Goal: Communication & Community: Answer question/provide support

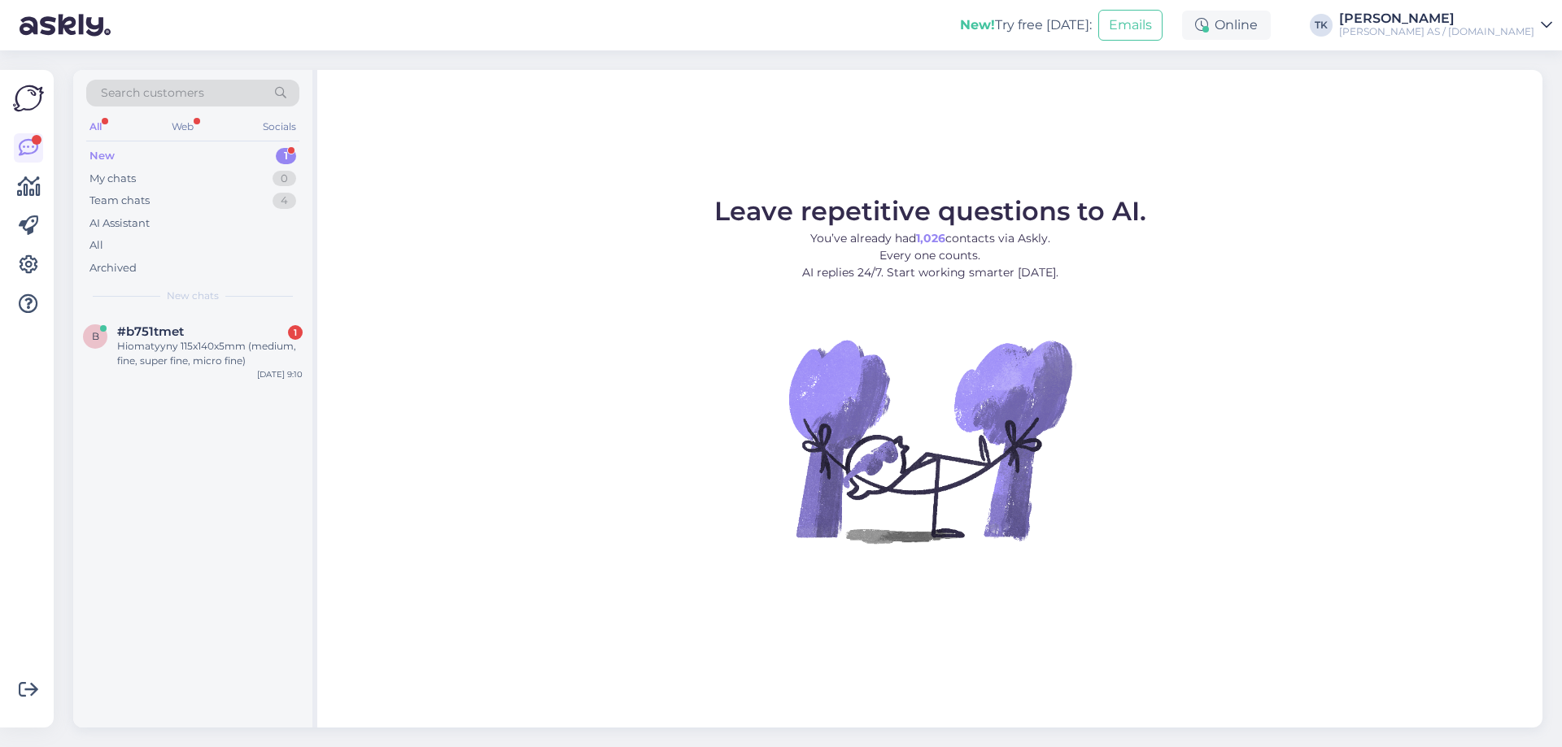
click at [115, 153] on div "New 1" at bounding box center [192, 156] width 213 height 23
click at [184, 345] on div "Hiomatyyny 115x140x5mm (medium, fine, super fine, micro fine)" at bounding box center [209, 353] width 185 height 29
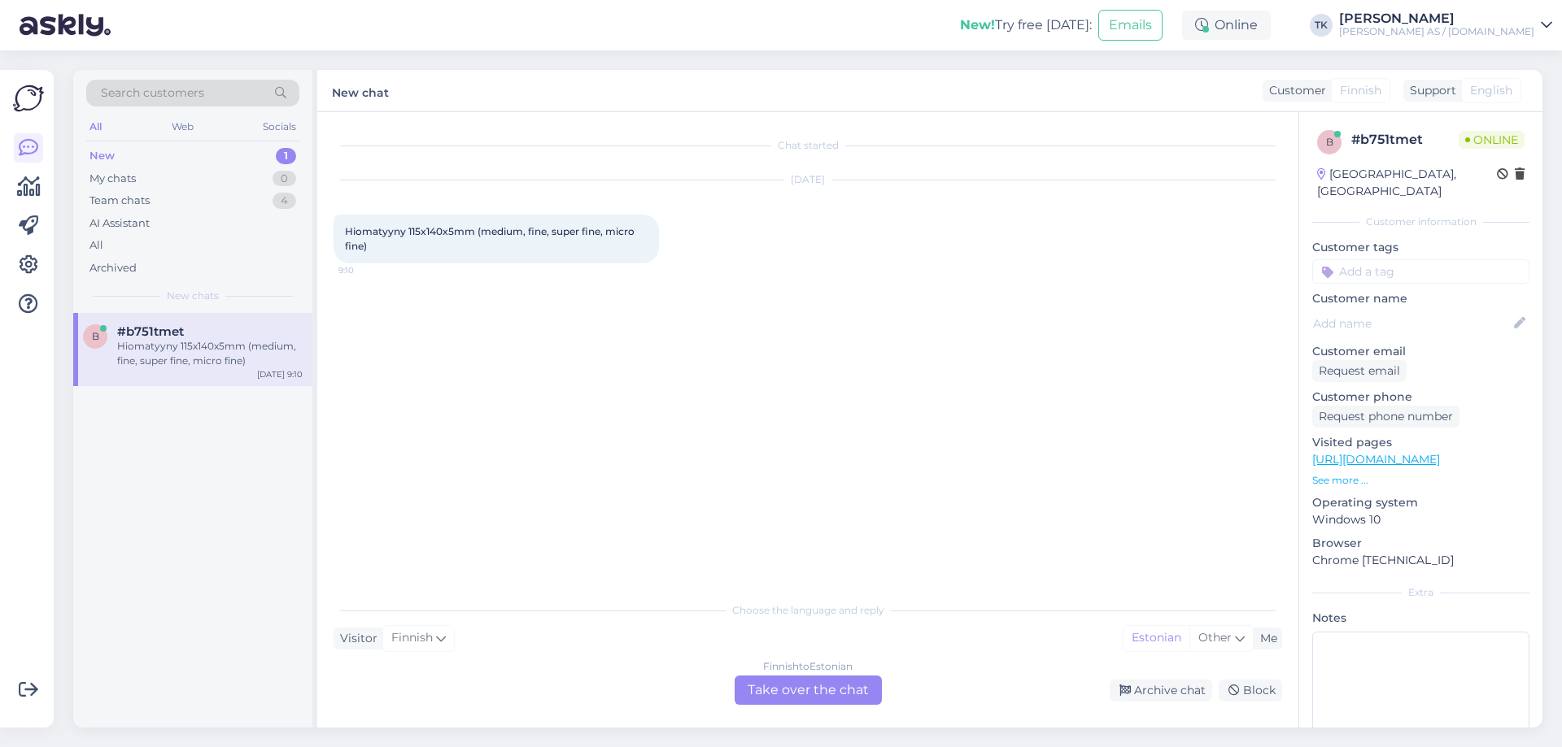
click at [820, 686] on div "Finnish to Estonian Take over the chat" at bounding box center [807, 690] width 147 height 29
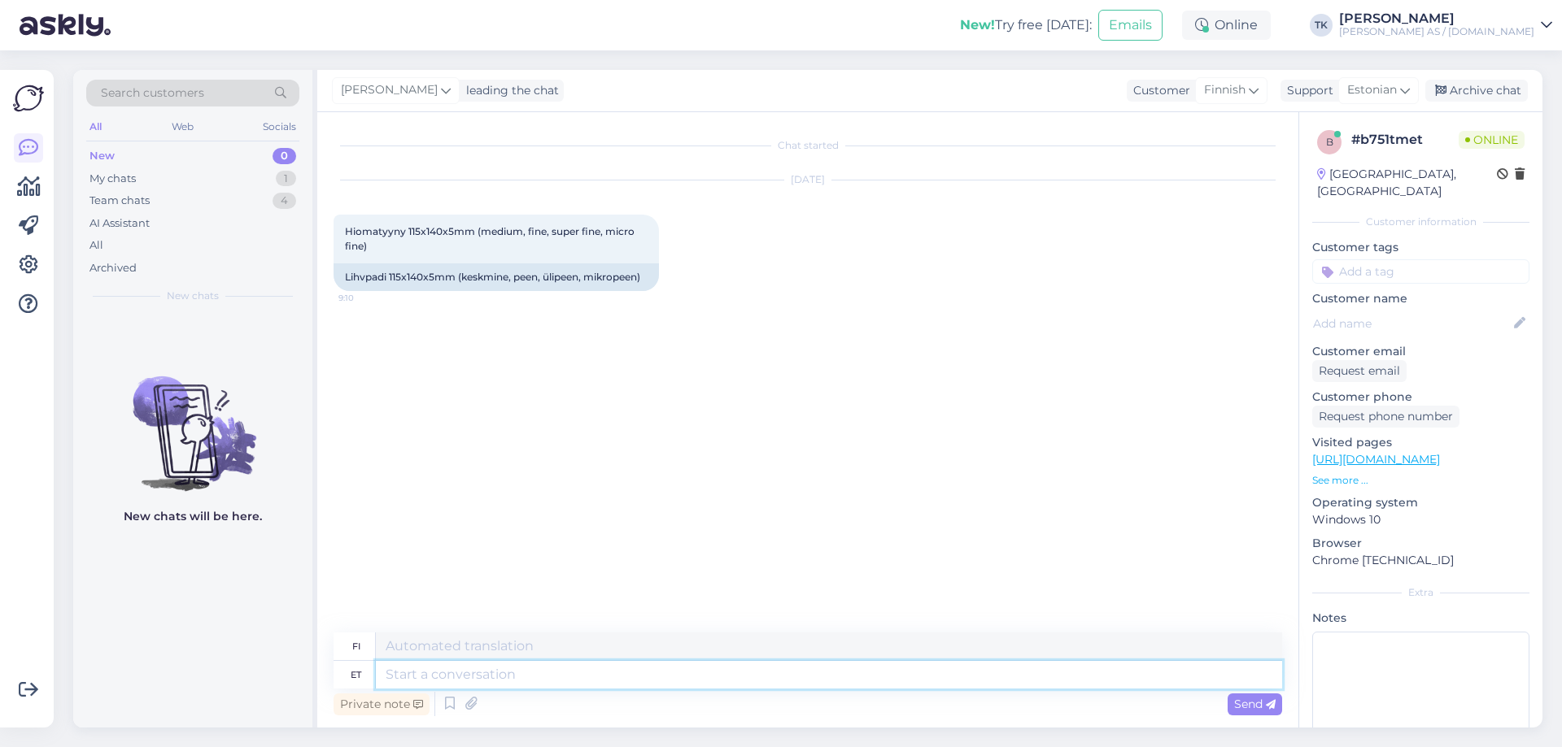
click at [404, 669] on textarea at bounding box center [829, 675] width 906 height 28
type textarea "Tere"
type textarea "Hei"
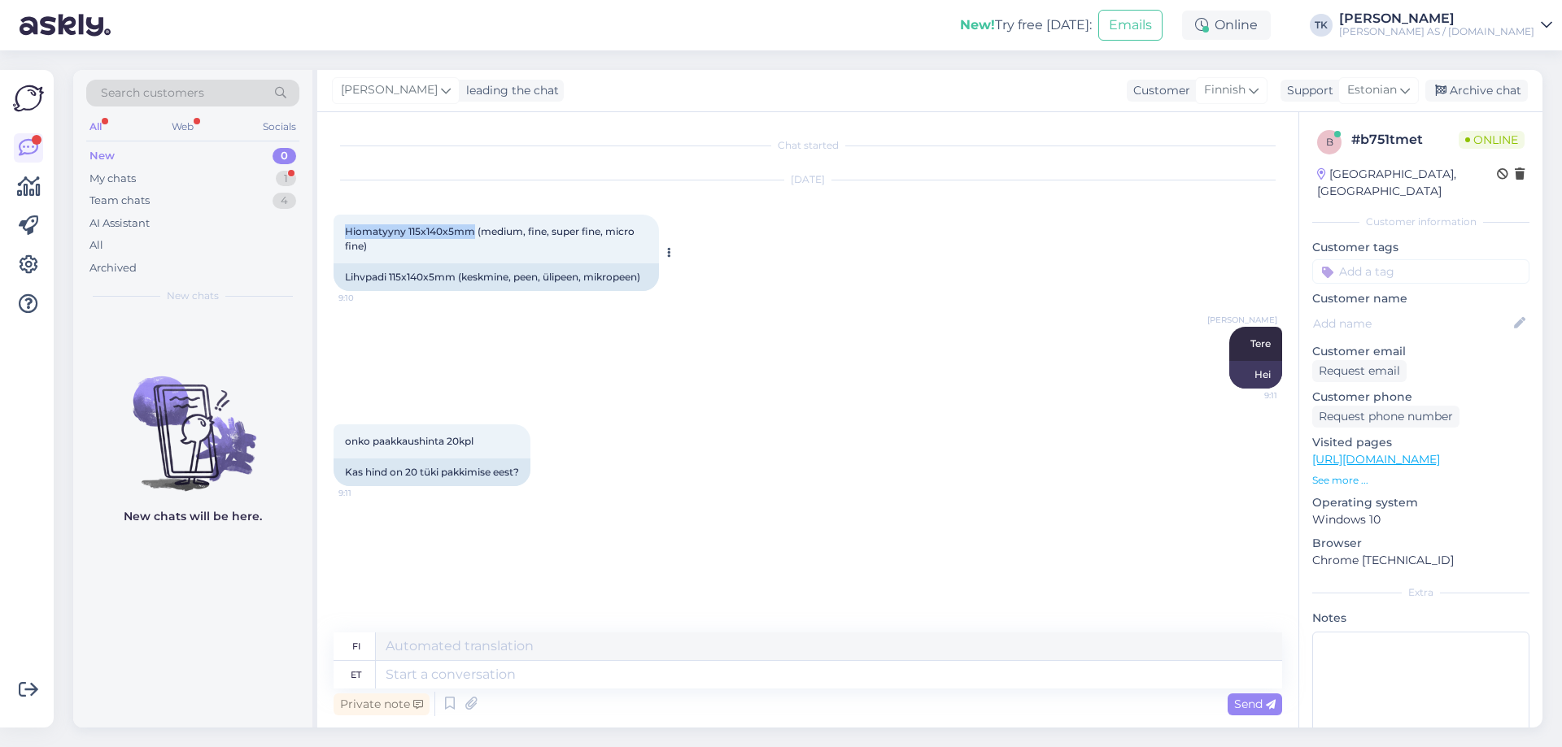
drag, startPoint x: 345, startPoint y: 231, endPoint x: 472, endPoint y: 229, distance: 126.9
click at [472, 229] on span "Hiomatyyny 115x140x5mm (medium, fine, super fine, micro fine)" at bounding box center [491, 238] width 292 height 27
copy span "Hiomatyyny 115x140x5mm"
click at [417, 673] on textarea at bounding box center [829, 675] width 906 height 28
type textarea "Hind"
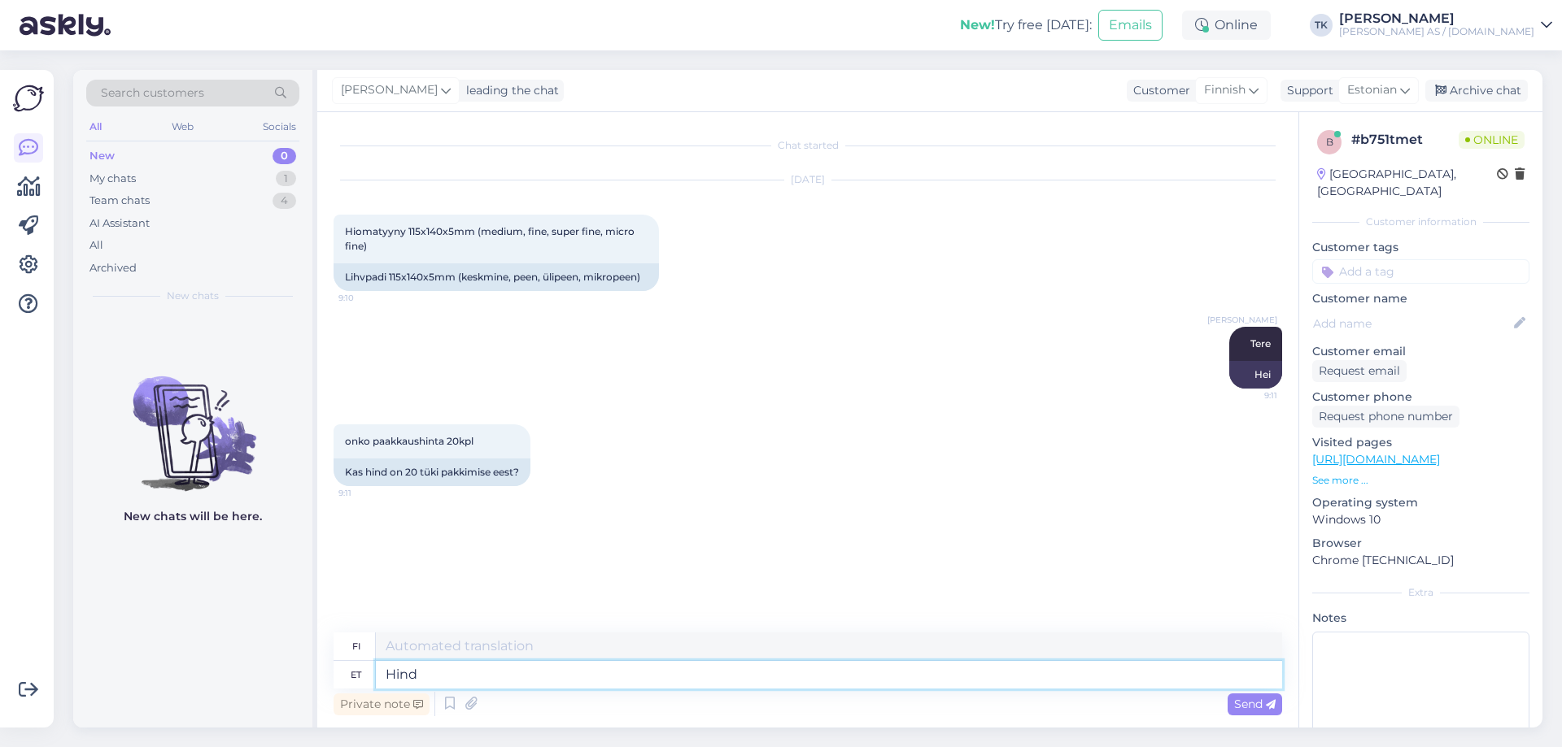
type textarea "Hinta"
type textarea "Hind on"
type textarea "Hinta on"
type textarea "Hind on 1"
type textarea "Hinta on 1"
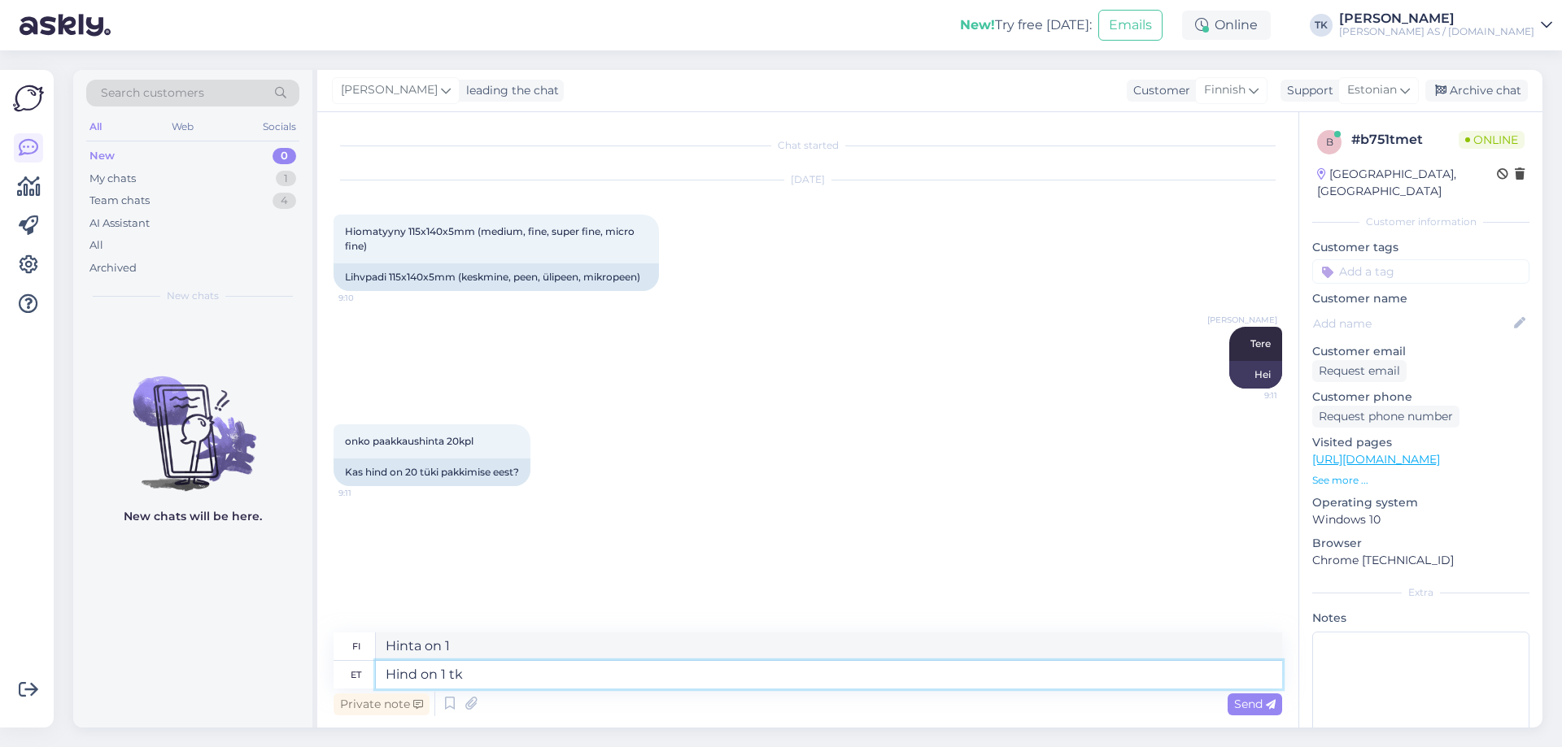
type textarea "Hind on 1 tk"
type textarea "Hinta on yhdelle kappaleelle."
type textarea "Hind on 1 tk oma"
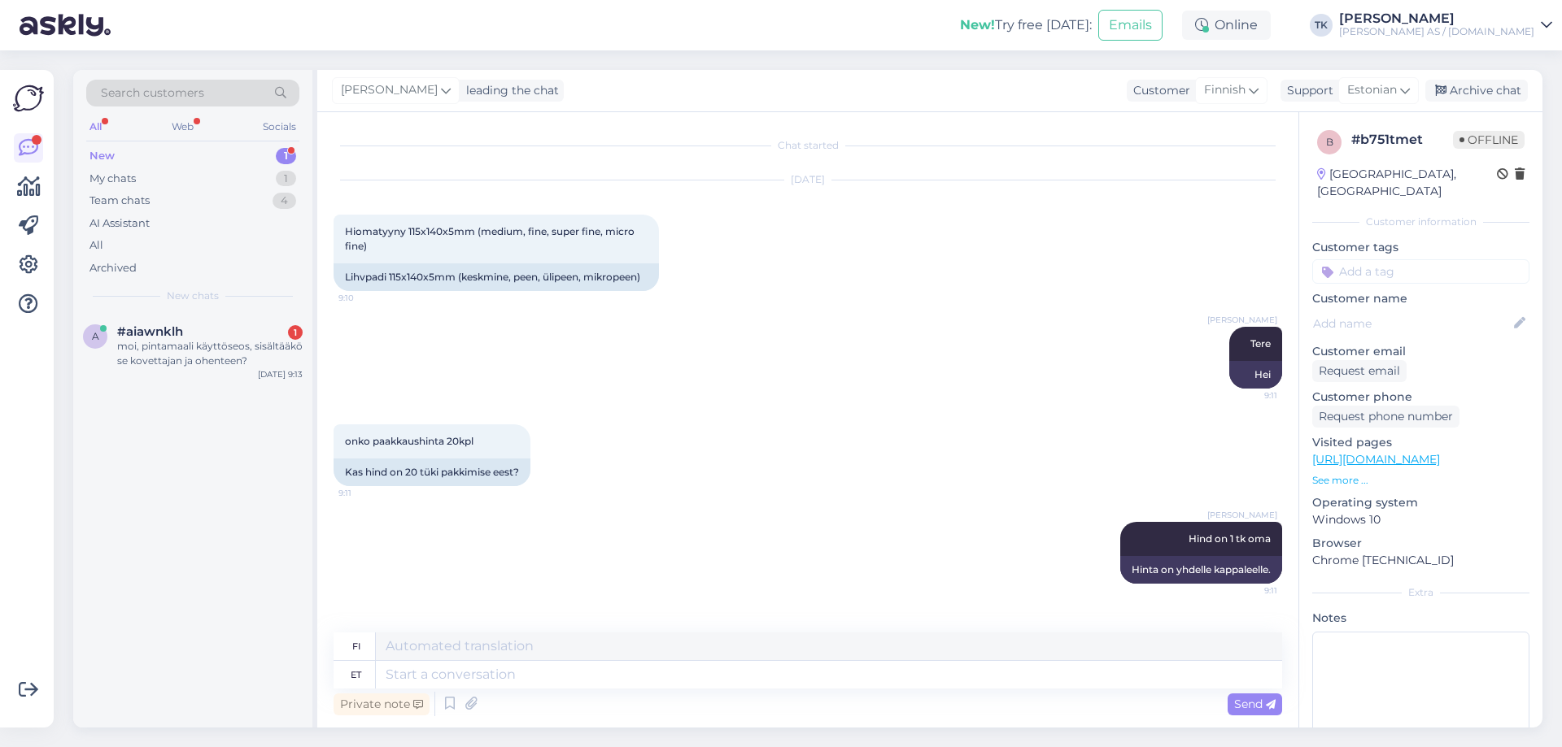
click at [105, 152] on div "New" at bounding box center [101, 156] width 25 height 16
click at [169, 341] on div "moi, pintamaali käyttöseos, sisältääkö se kovettajan ja ohenteen?" at bounding box center [209, 353] width 185 height 29
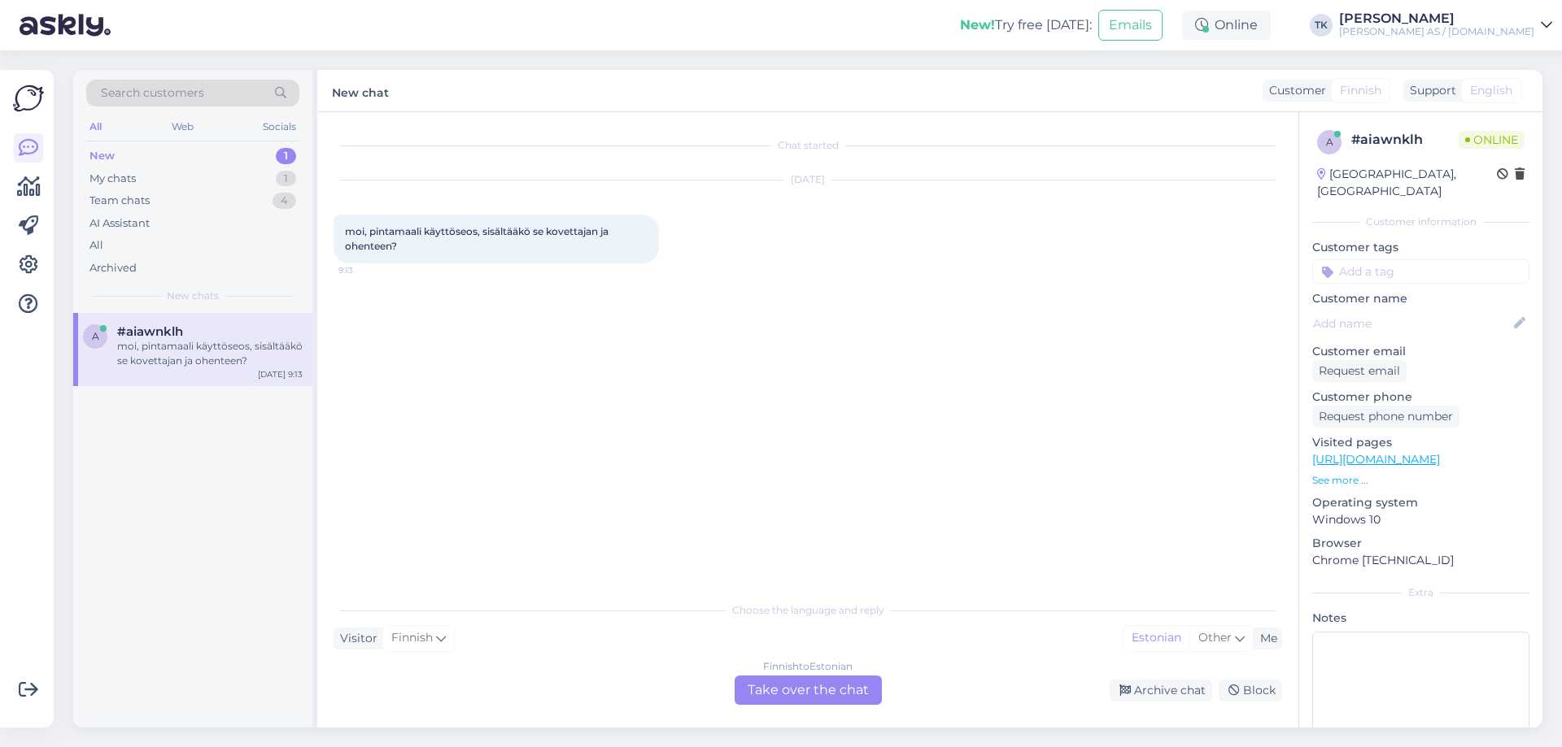
click at [812, 692] on div "Finnish to Estonian Take over the chat" at bounding box center [807, 690] width 147 height 29
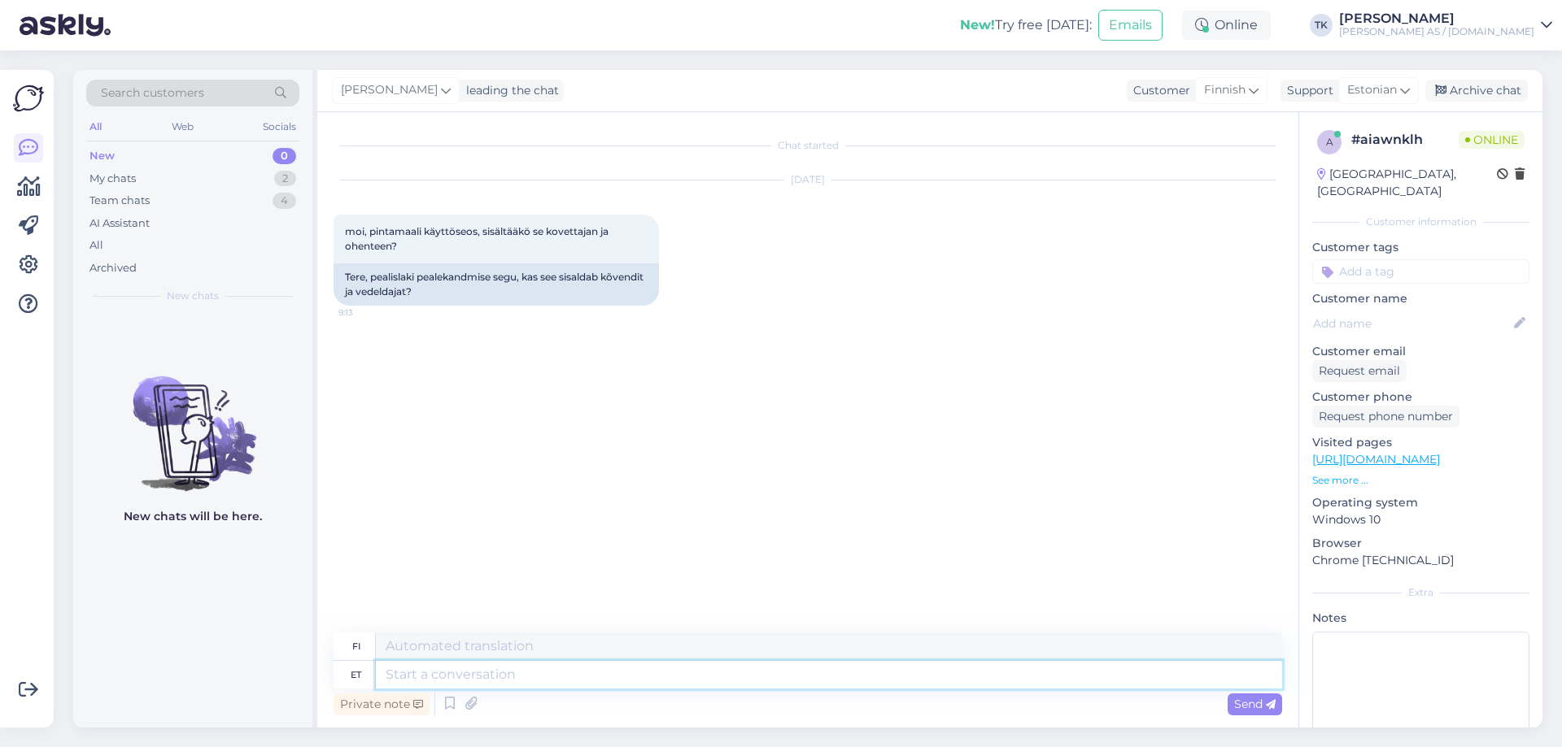
click at [401, 676] on textarea at bounding box center [829, 675] width 906 height 28
type textarea "Tere"
type textarea "Hei"
type textarea "Jah s"
type textarea "Kyllä"
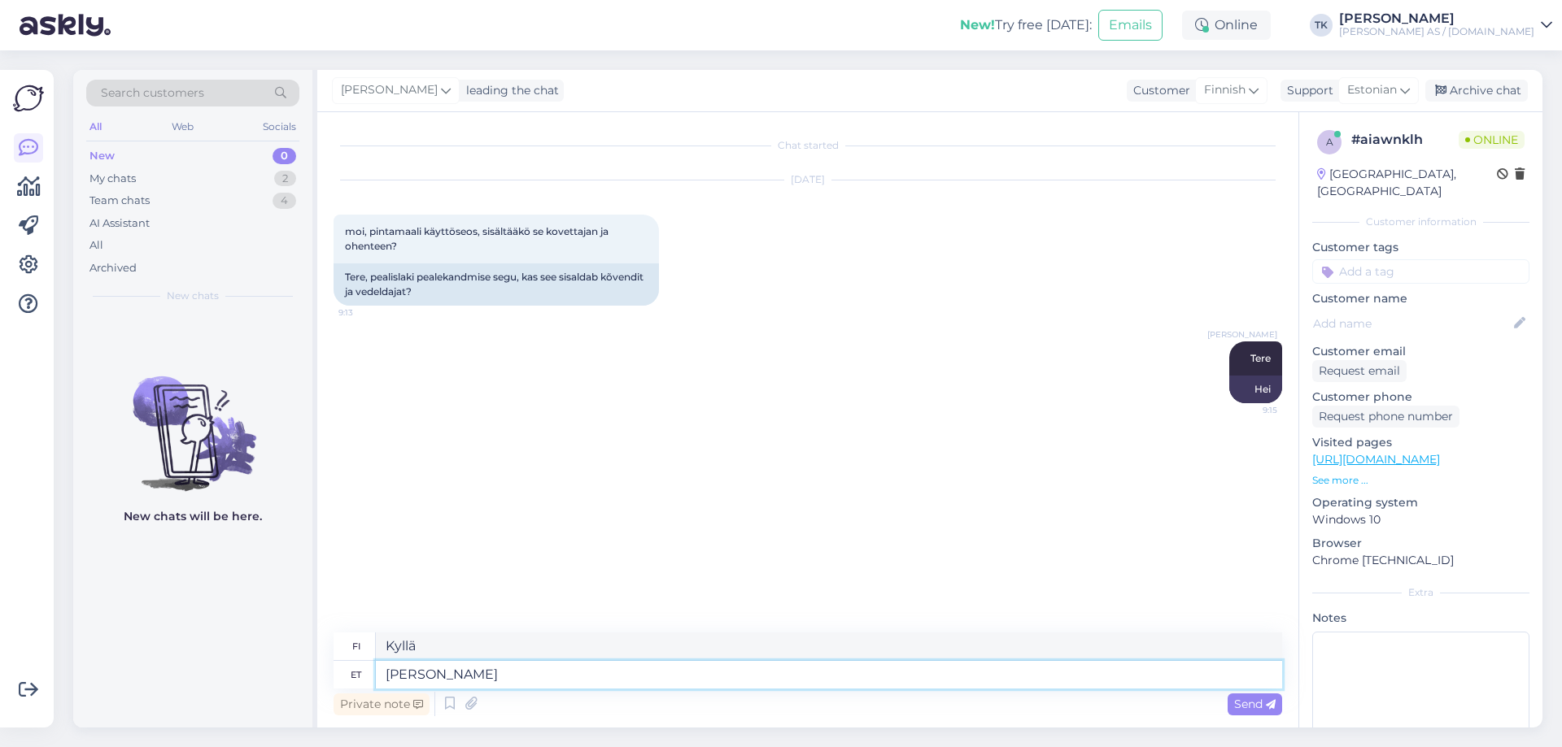
type textarea "[PERSON_NAME] o"
type textarea "Kyllä siellä"
type textarea "[PERSON_NAME] on k"
type textarea "Kyllä on."
type textarea "[PERSON_NAME] on kõik"
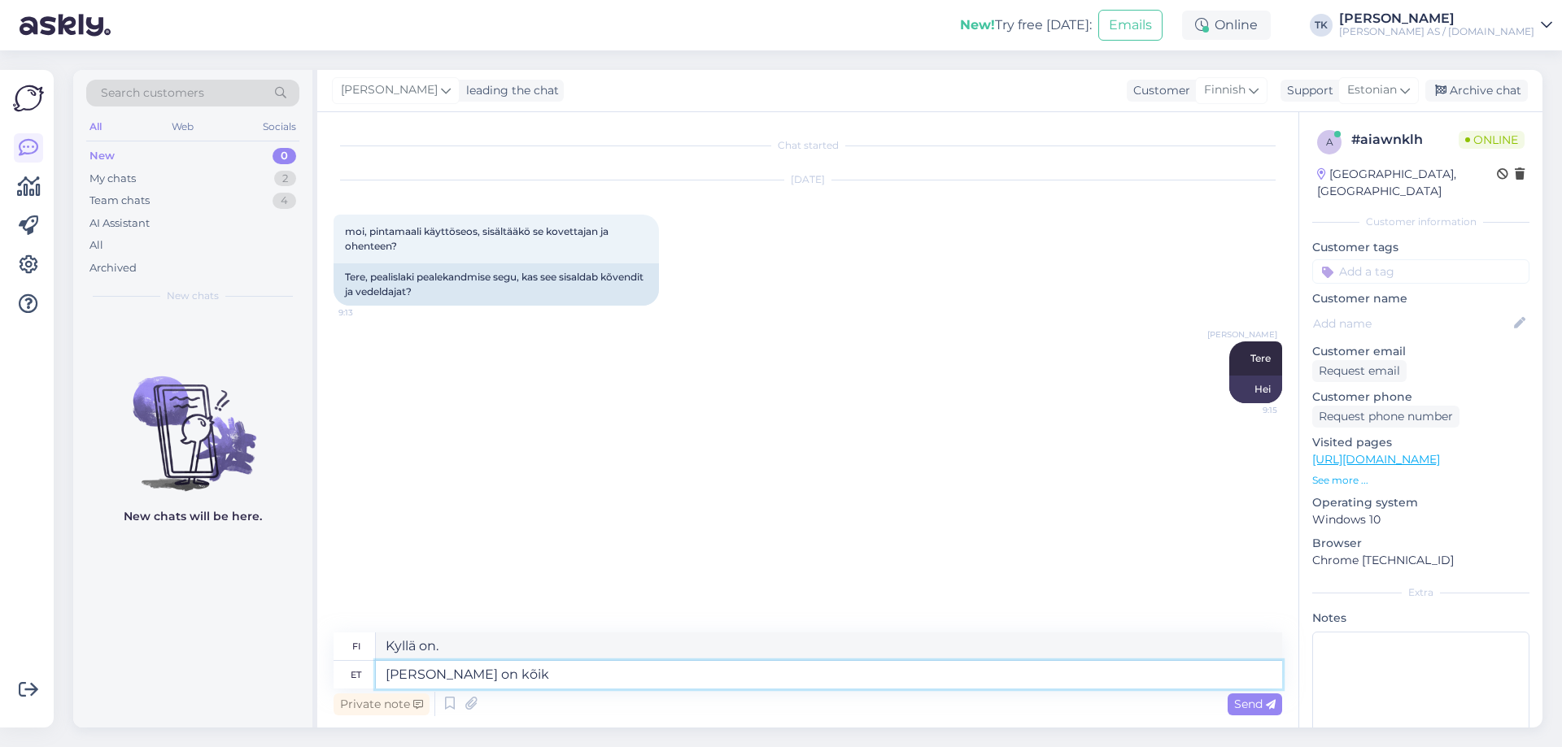
type textarea "Kyllä, kaikki on siellä."
type textarea "[PERSON_NAME] on kõik vajalikud k"
type textarea "Kyllä, kaikki tarvittava on siellä."
type textarea "[PERSON_NAME] on kõik vajalikud komponendid k"
type textarea "Kyllä, kaikki tarvittavat komponentit ovat siellä."
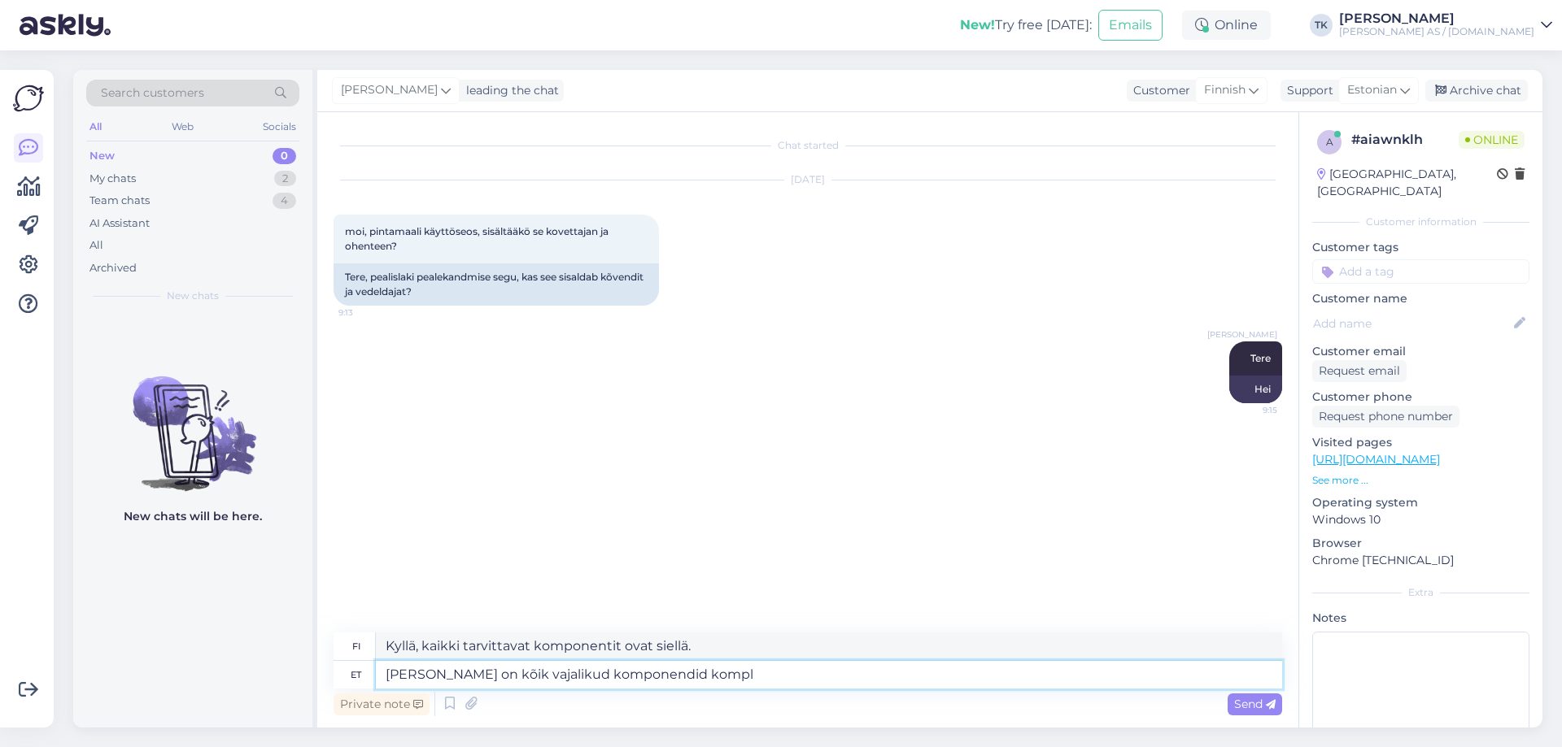
type textarea "[PERSON_NAME] on kõik vajalikud komponendid komple"
type textarea "Kyllä, kaikki tarvittavat komponentit sisältyvät."
type textarea "[PERSON_NAME] on kõik vajalikud komponendid komplektis"
type textarea "Kyllä, kaikki tarvittavat komponentit sisältyvät pakkaukseen."
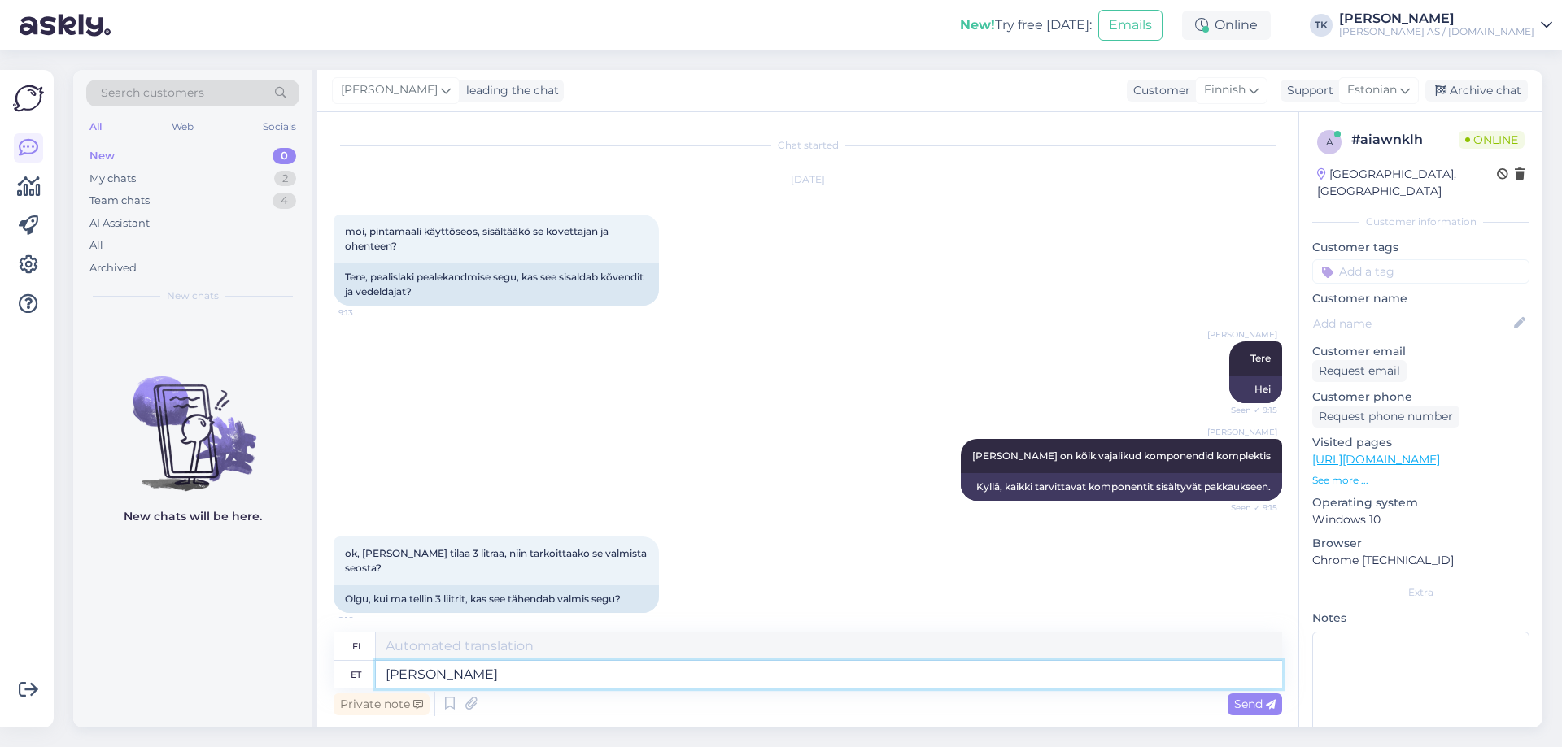
type textarea "Jah"
type textarea "Kyllä"
type textarea "Jah v"
type textarea "Kyllä tai"
type textarea "Jah valmis"
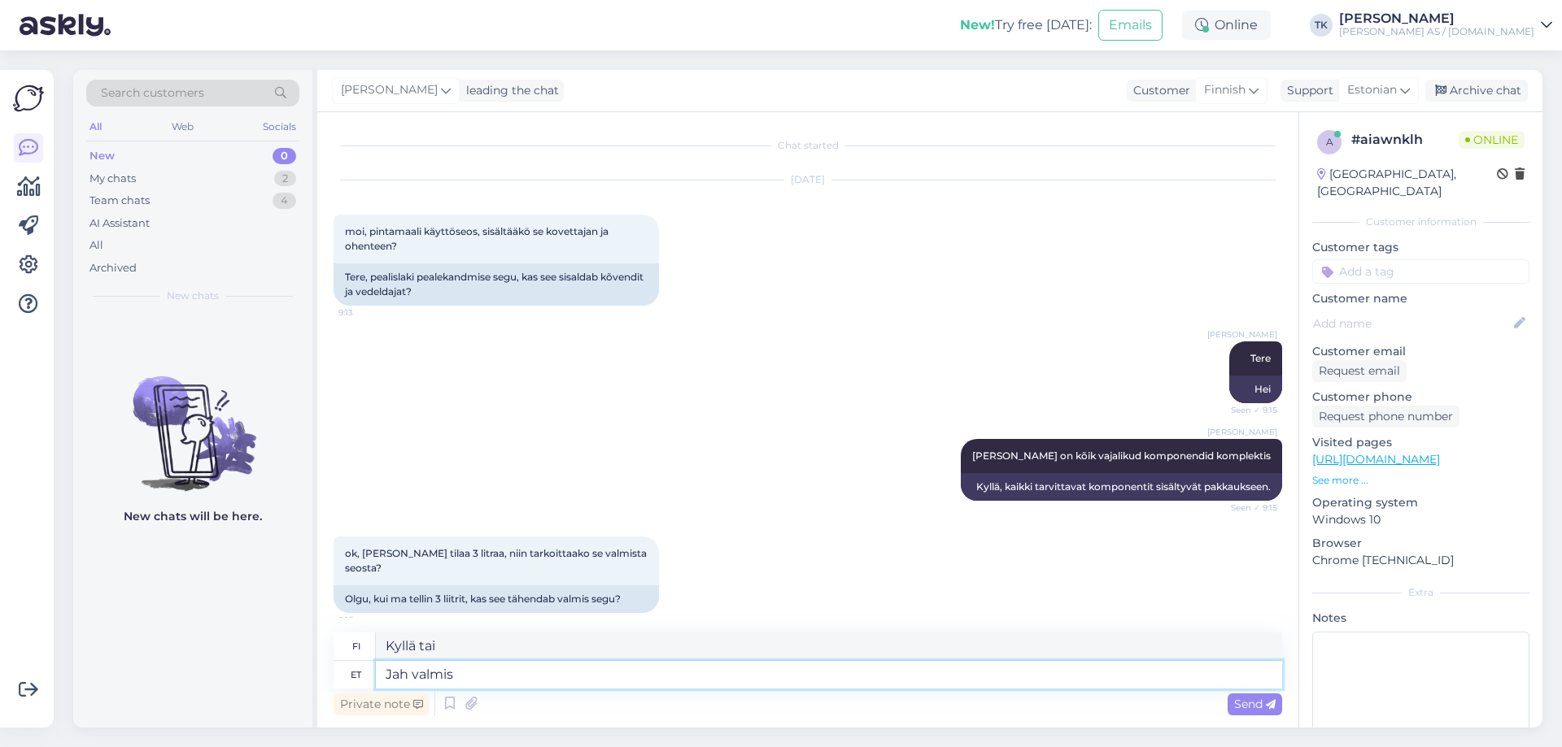
type textarea "Kyllä, valmis."
type textarea "Jah valmis seg"
type textarea "Kyllä, se on valmis."
type textarea "Jah valmis segu."
type textarea "Kyllä, valmis seos."
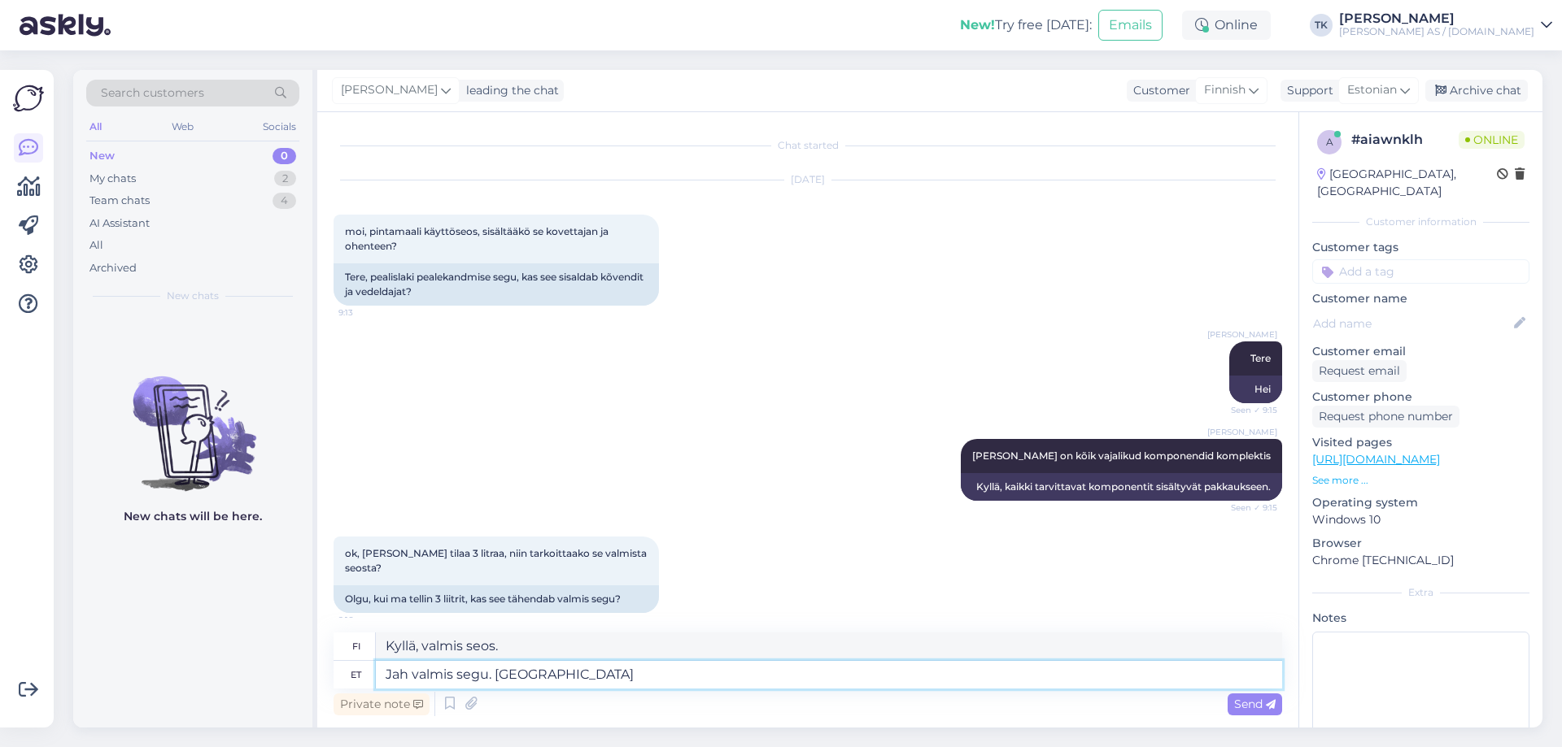
type textarea "Jah valmis segu. [GEOGRAPHIC_DATA]"
type textarea "Kyllä, valmis seos. Lähetämme"
type textarea "Jah valmis segu. Saadame komponendid"
type textarea "Kyllä, valmis seos. Lähetämme komponentit."
type textarea "Jah valmis segu. Saadame komponendid erald"
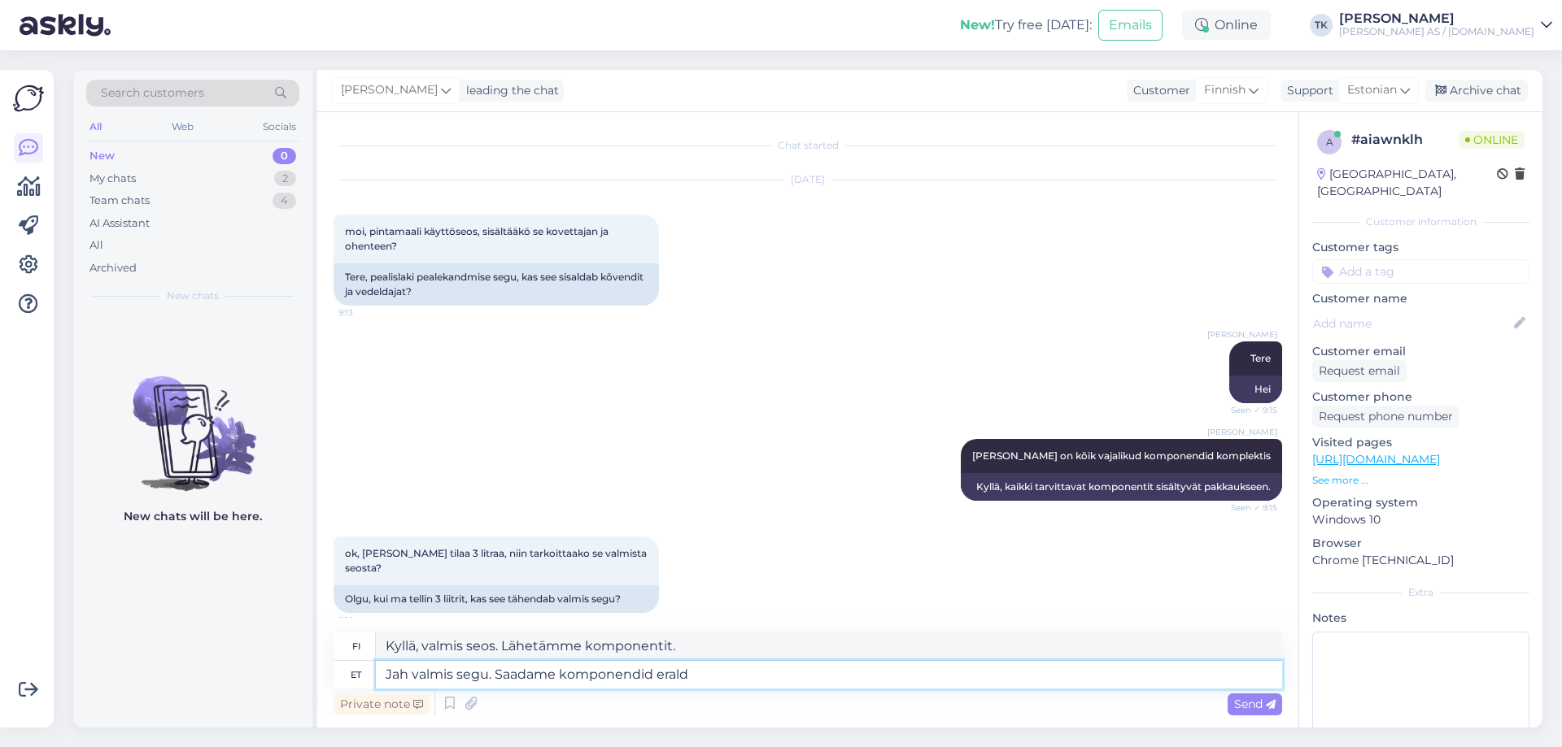
type textarea "Kyllä, valmis seos. Lähetämme komponentit erikseen."
type textarea "Jah valmis segu. Saadame komponendid [PERSON_NAME] pe"
type textarea "Kyllä, valmiiksi sekoitettu. Lähetämme komponentit erikseen ja"
type textarea "Jah valmis segu. Saadame komponendid eraldi [PERSON_NAME] n"
type textarea "Kyllä, valmis seos. Lähetämme komponentit erikseen [PERSON_NAME] on"
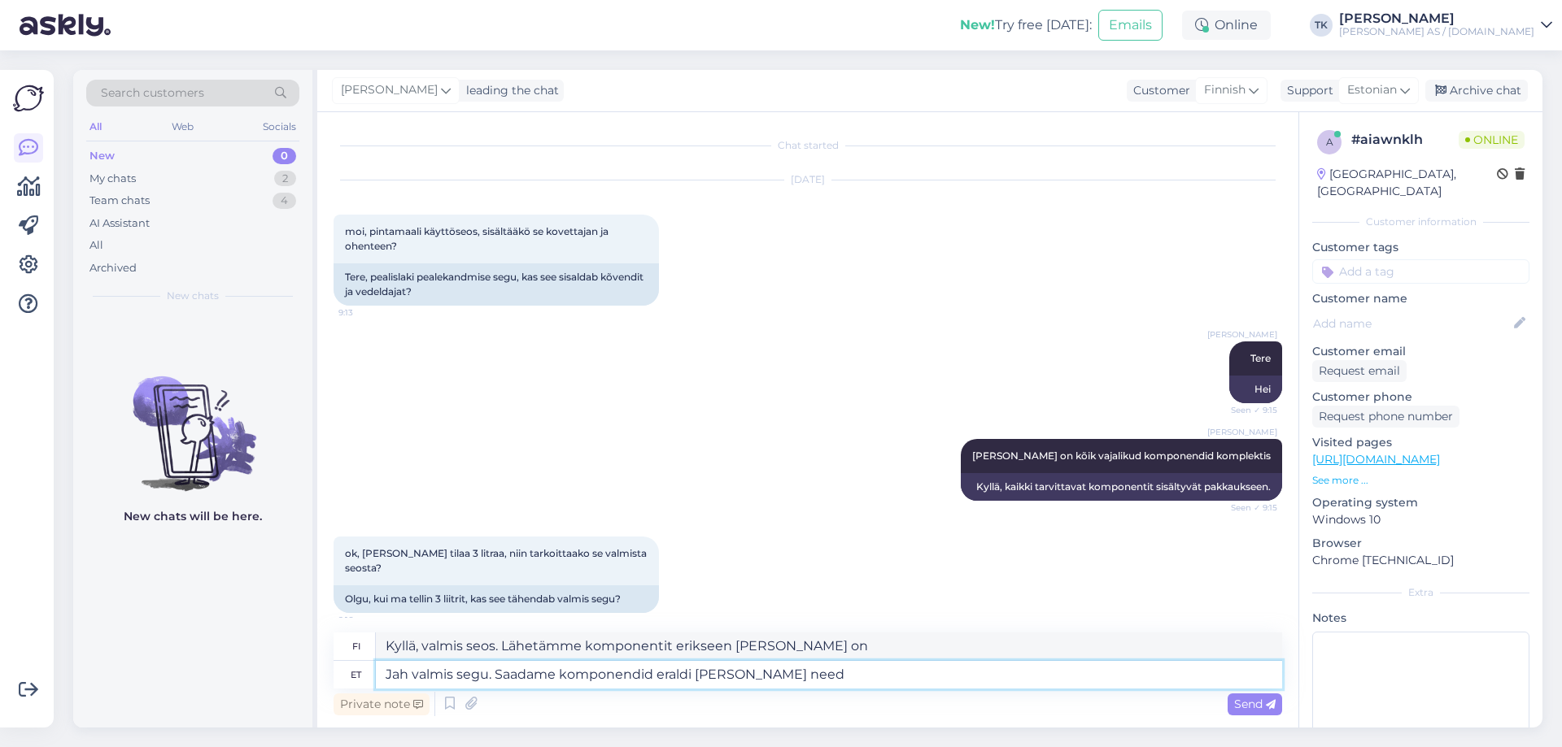
type textarea "Jah valmis segu. Saadame komponendid eraldi [PERSON_NAME] need i"
type textarea "Kyllä, valmiiksi sekoitettu. Lähetämme komponentit erikseen [PERSON_NAME] on"
type textarea "Jah valmis segu. Saadame komponendid eraldi [PERSON_NAME] need ise"
type textarea "Kyllä, valmiiksi sekoitettu. Lähetämme komponentit erikseen [PERSON_NAME] on se…"
type textarea "Jah valmis segu. Saadame komponendid eraldi [PERSON_NAME] need ise vastavalt v"
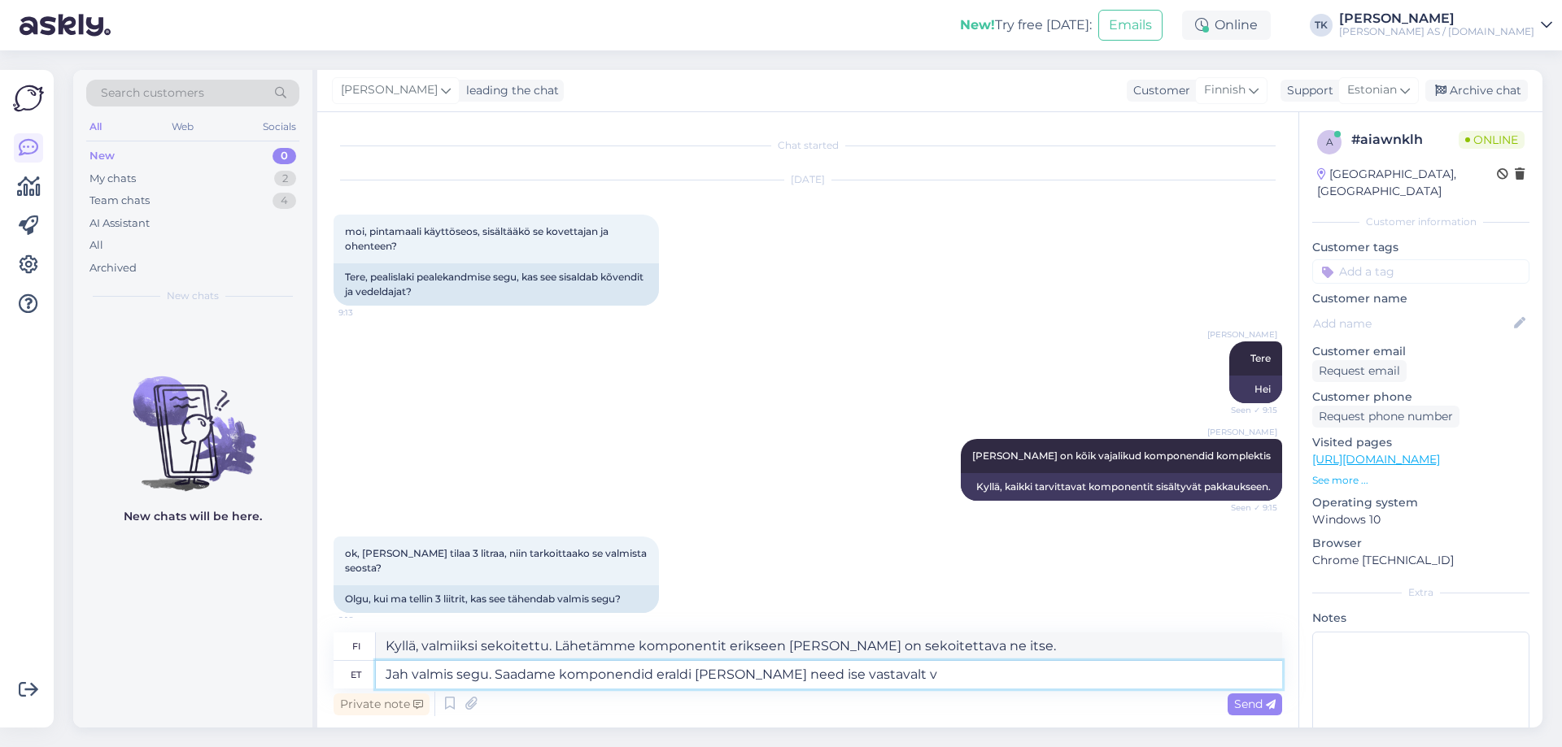
type textarea "Kyllä, valmiiksi sekoitettu. Lähetämme komponentit erikseen [PERSON_NAME] on se…"
type textarea "Jah valmis segu. Saadame komponendid eraldi [PERSON_NAME] need ise"
type textarea "Kyllä, valmiiksi sekoitettu. Lähetämme komponentit erikseen [PERSON_NAME] on se…"
type textarea "Jah valmis segu. Saadame komponendid eraldi [PERSON_NAME] need ise kokku s"
type textarea "Kyllä, valmiiksi sekoitettu. Lähetämme komponentit erikseen [PERSON_NAME] on ko…"
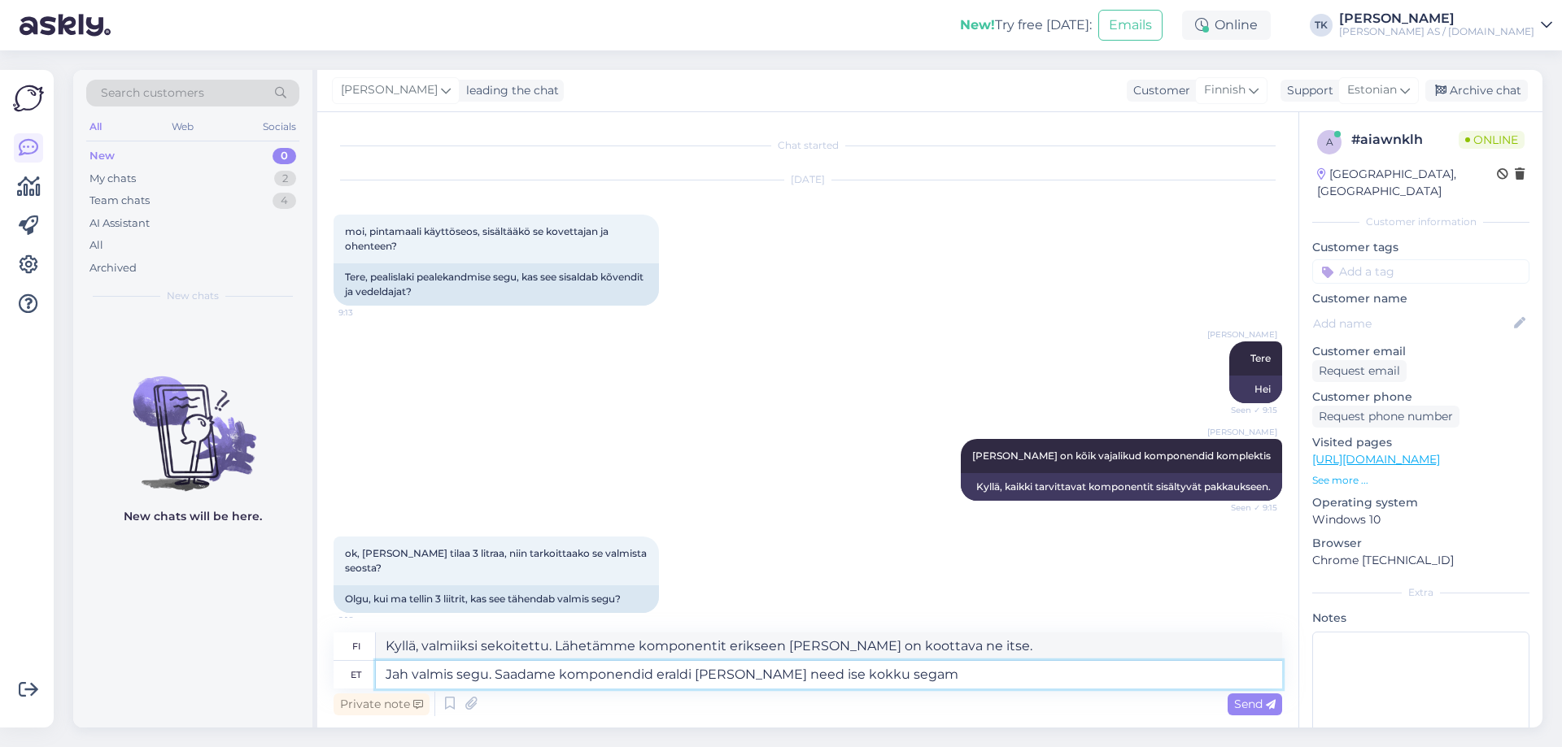
type textarea "Jah valmis segu. Saadame komponendid eraldi [PERSON_NAME] need ise kokku segama"
type textarea "Kyllä, valmiiksi sekoitettu. Lähetämme komponentit erikseen [PERSON_NAME] on se…"
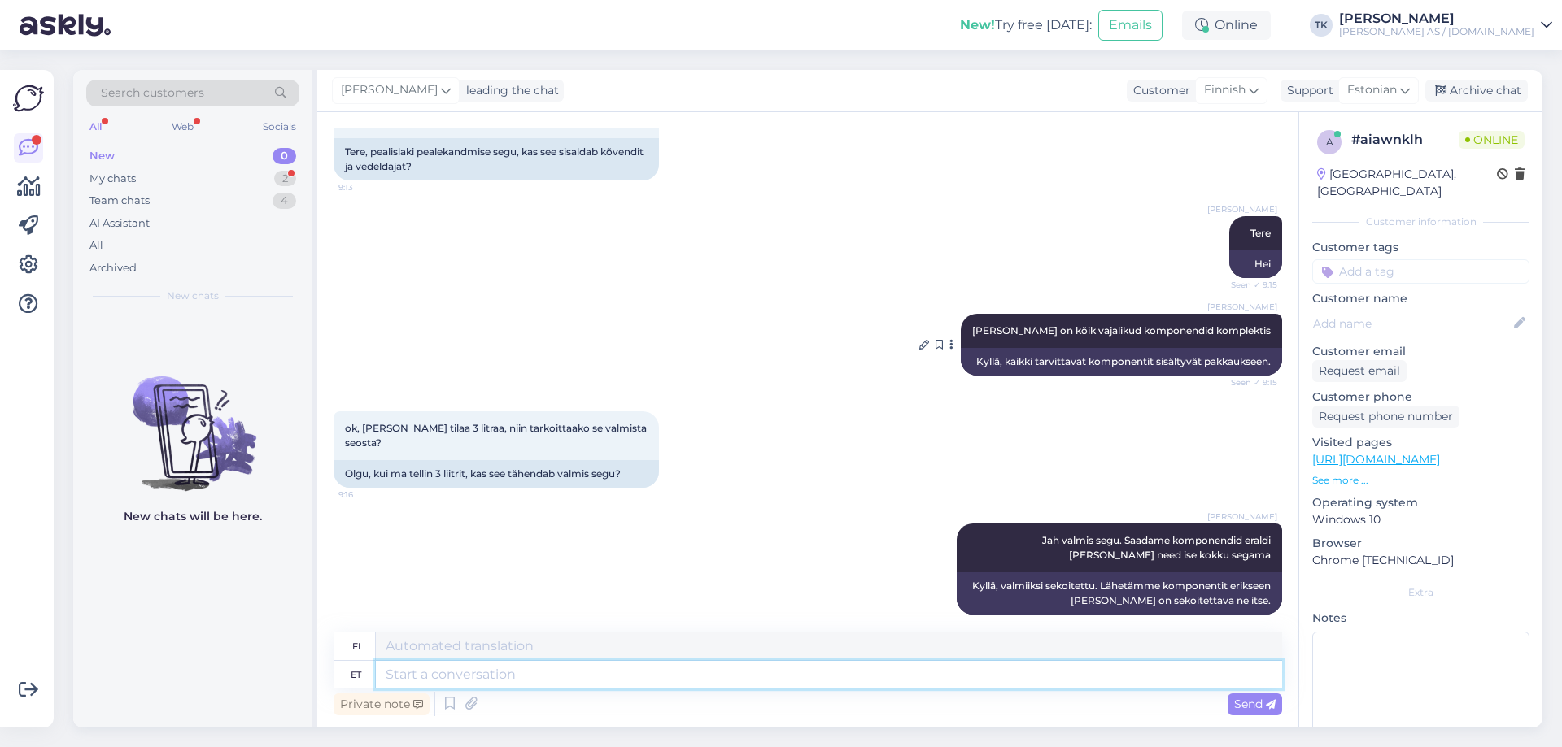
scroll to position [223, 0]
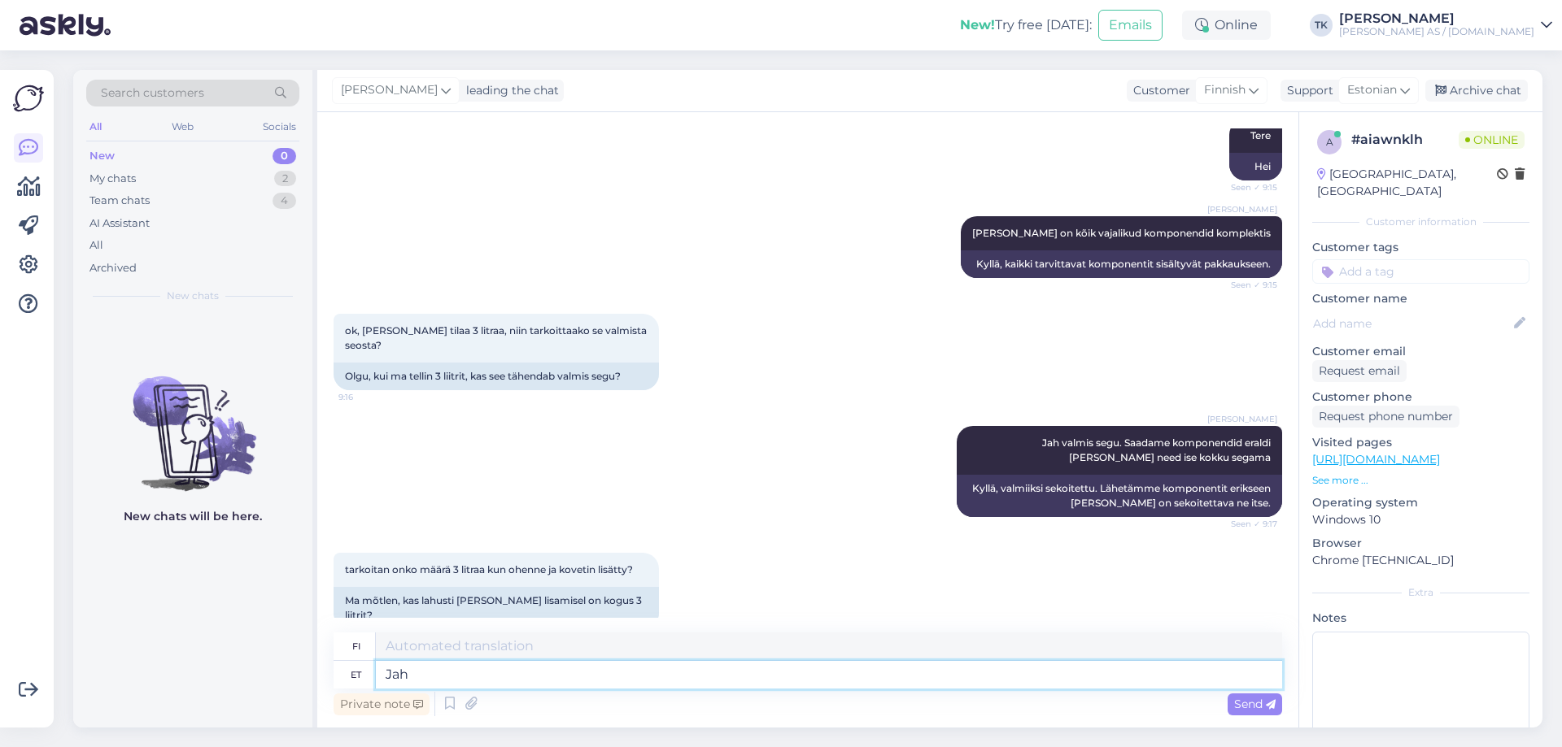
type textarea "Jah"
type textarea "Kyllä"
type textarea "Jah täpselt"
type textarea "Kyllä, juuri niin"
type textarea "Jah täpselt nii"
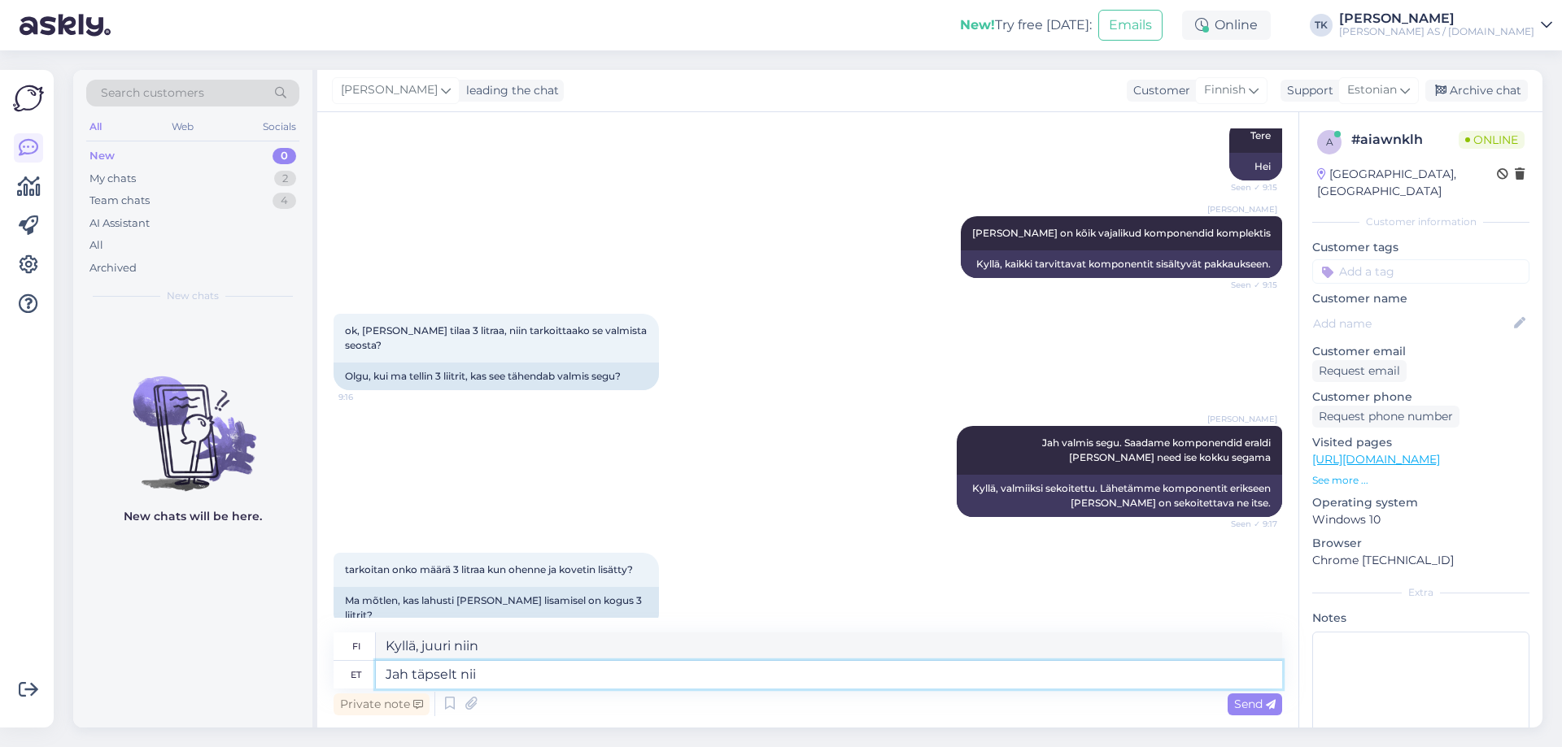
type textarea "Kyllä, juuri niin."
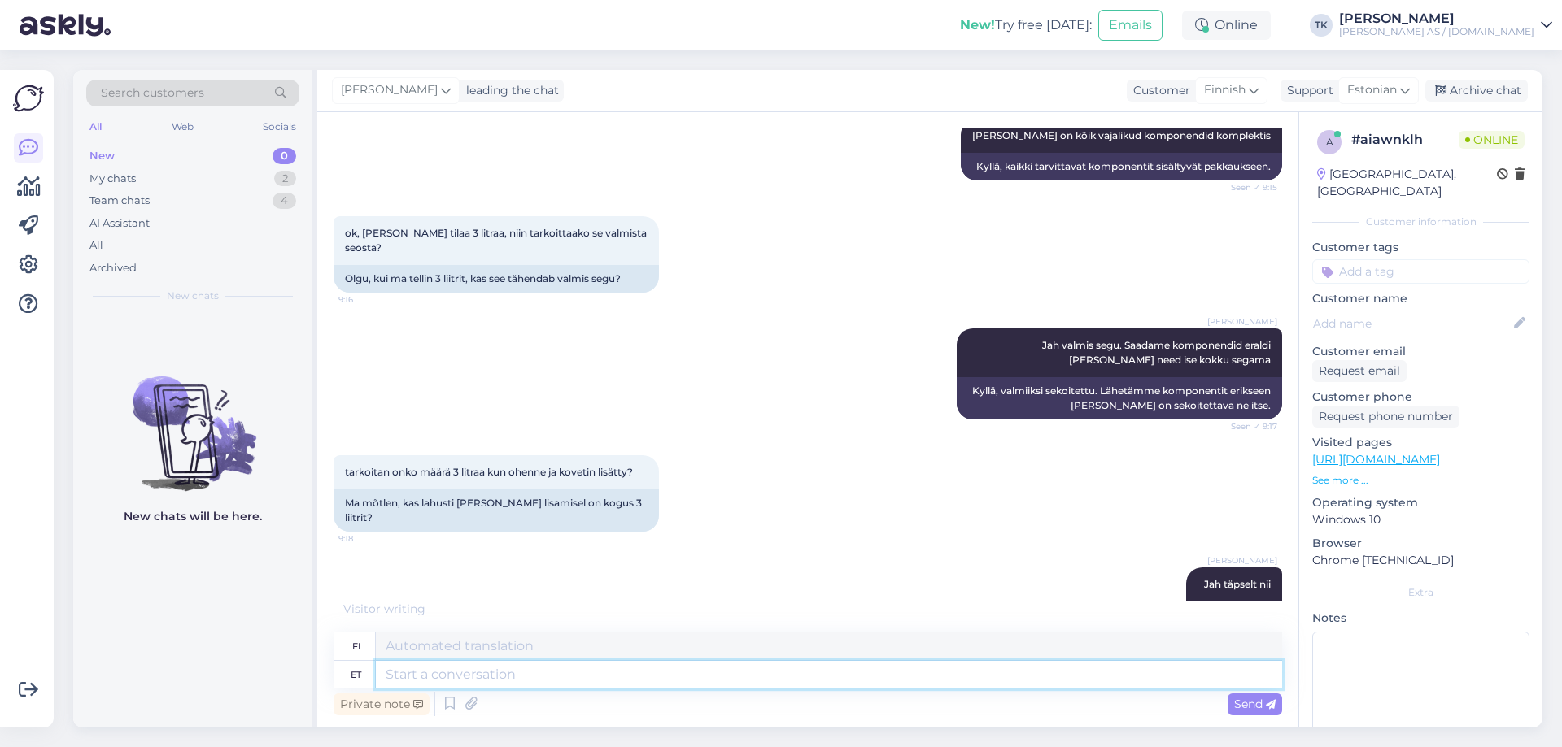
scroll to position [418, 0]
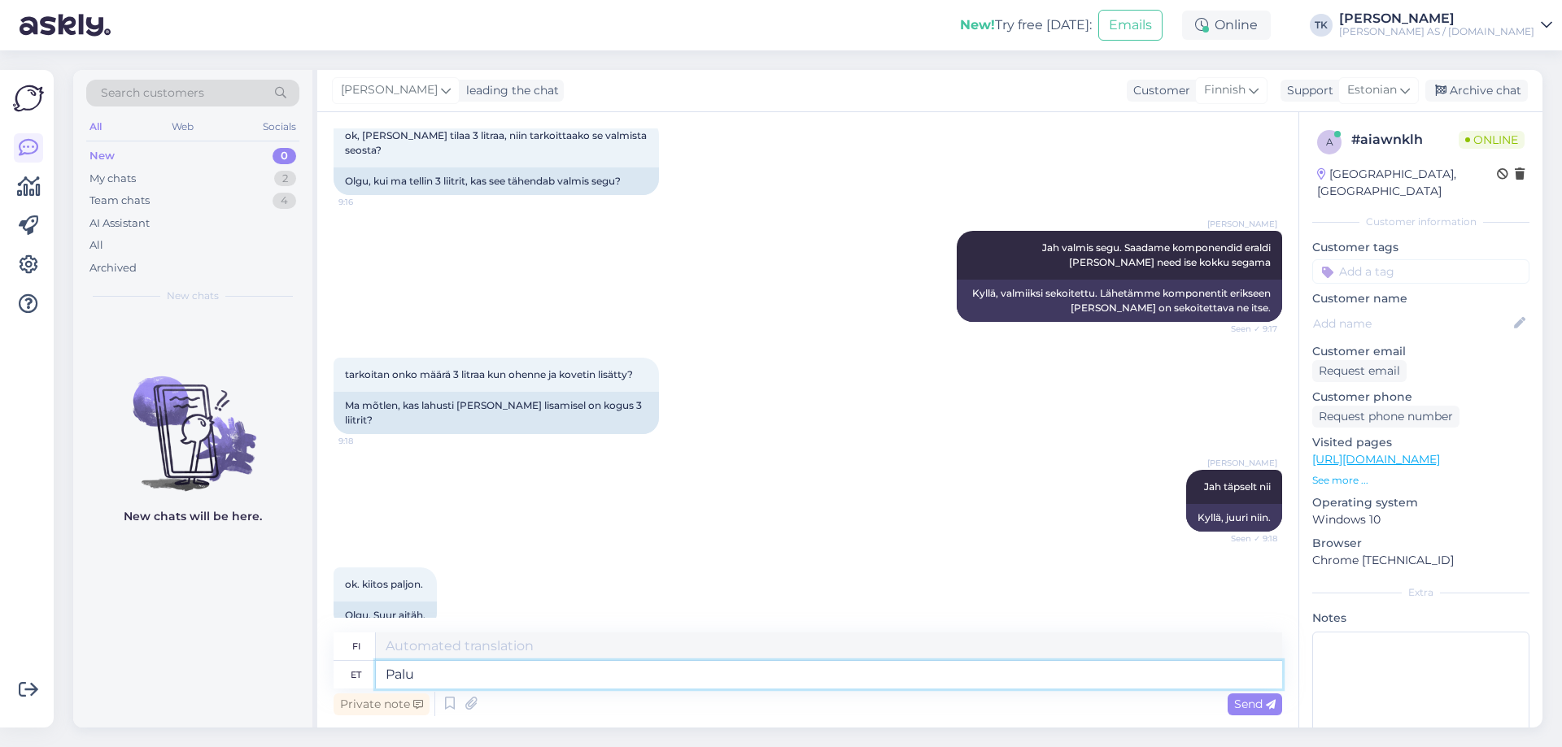
type textarea "Palub"
type textarea "Pyynnöt"
type textarea "Palun"
type textarea "Ole hyvä"
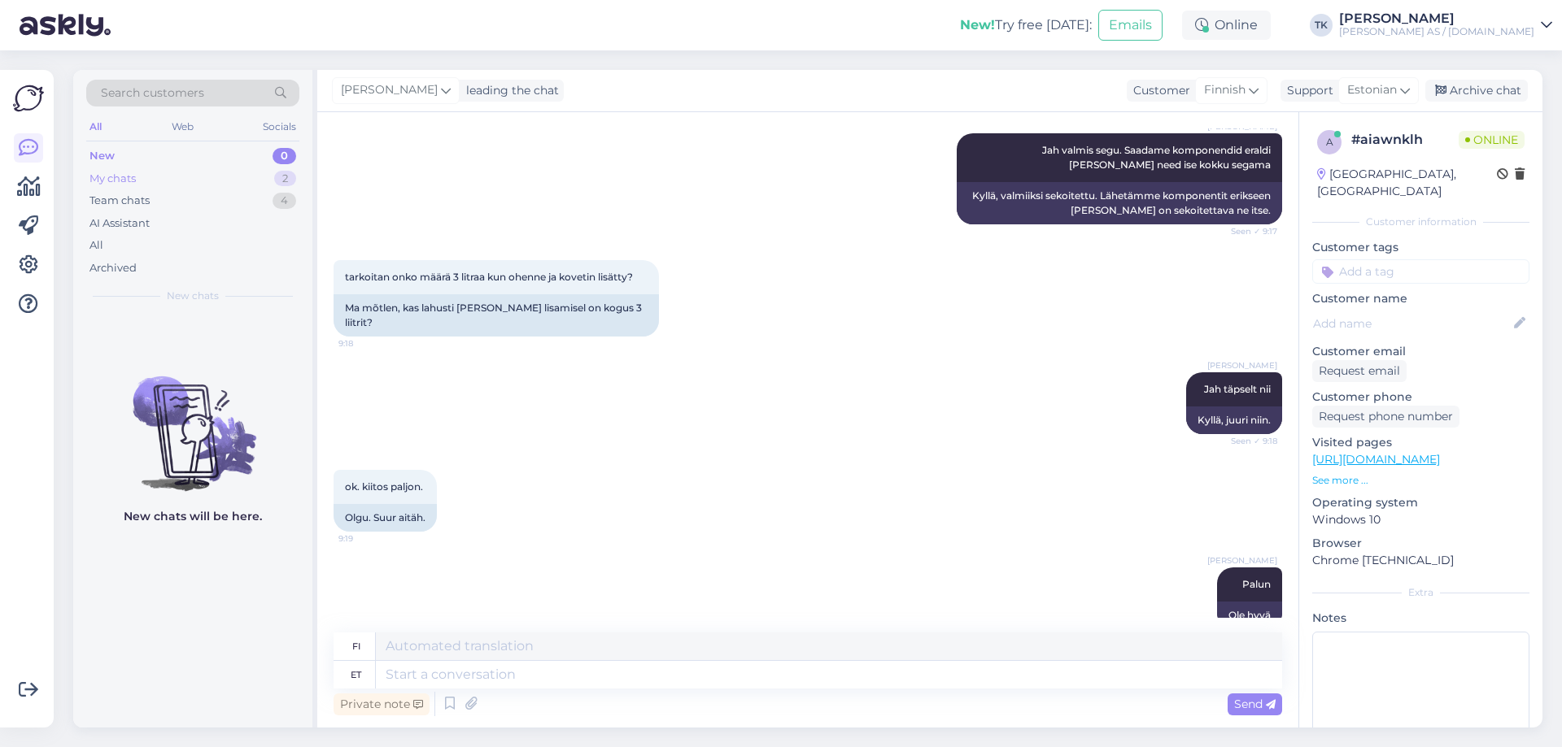
click at [115, 175] on div "My chats" at bounding box center [112, 179] width 46 height 16
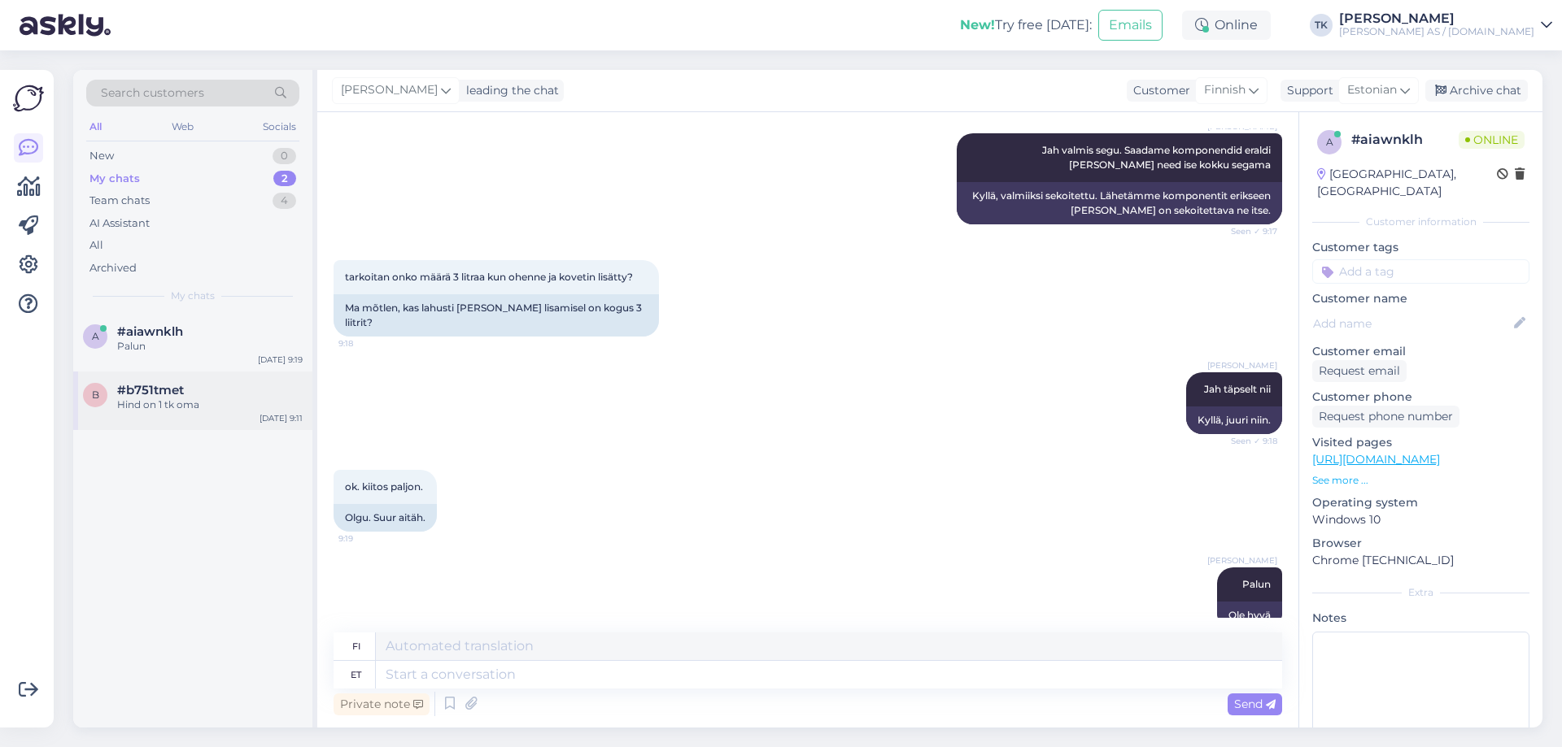
click at [153, 396] on span "#b751tmet" at bounding box center [150, 390] width 67 height 15
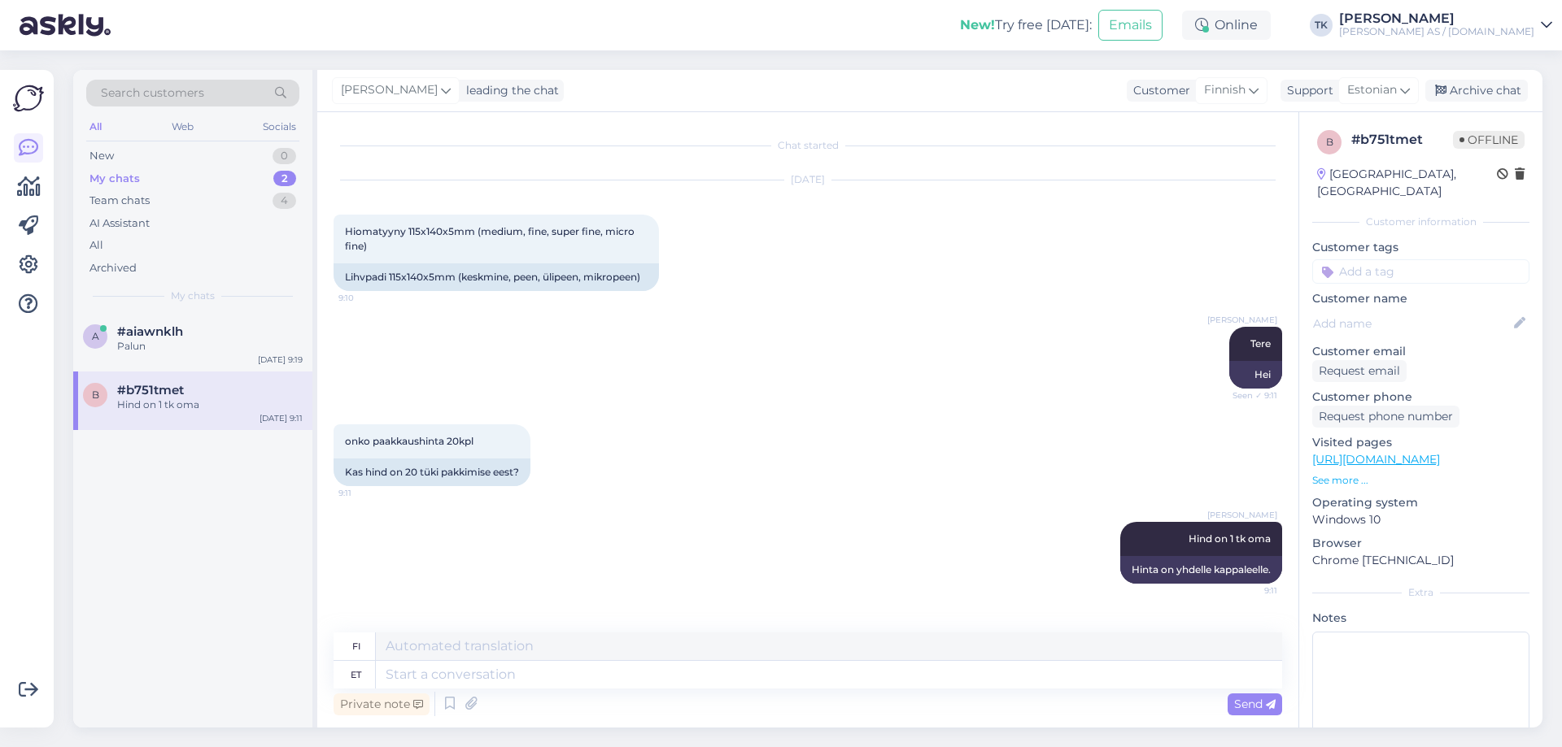
scroll to position [0, 0]
click at [1468, 85] on div "Archive chat" at bounding box center [1476, 91] width 102 height 22
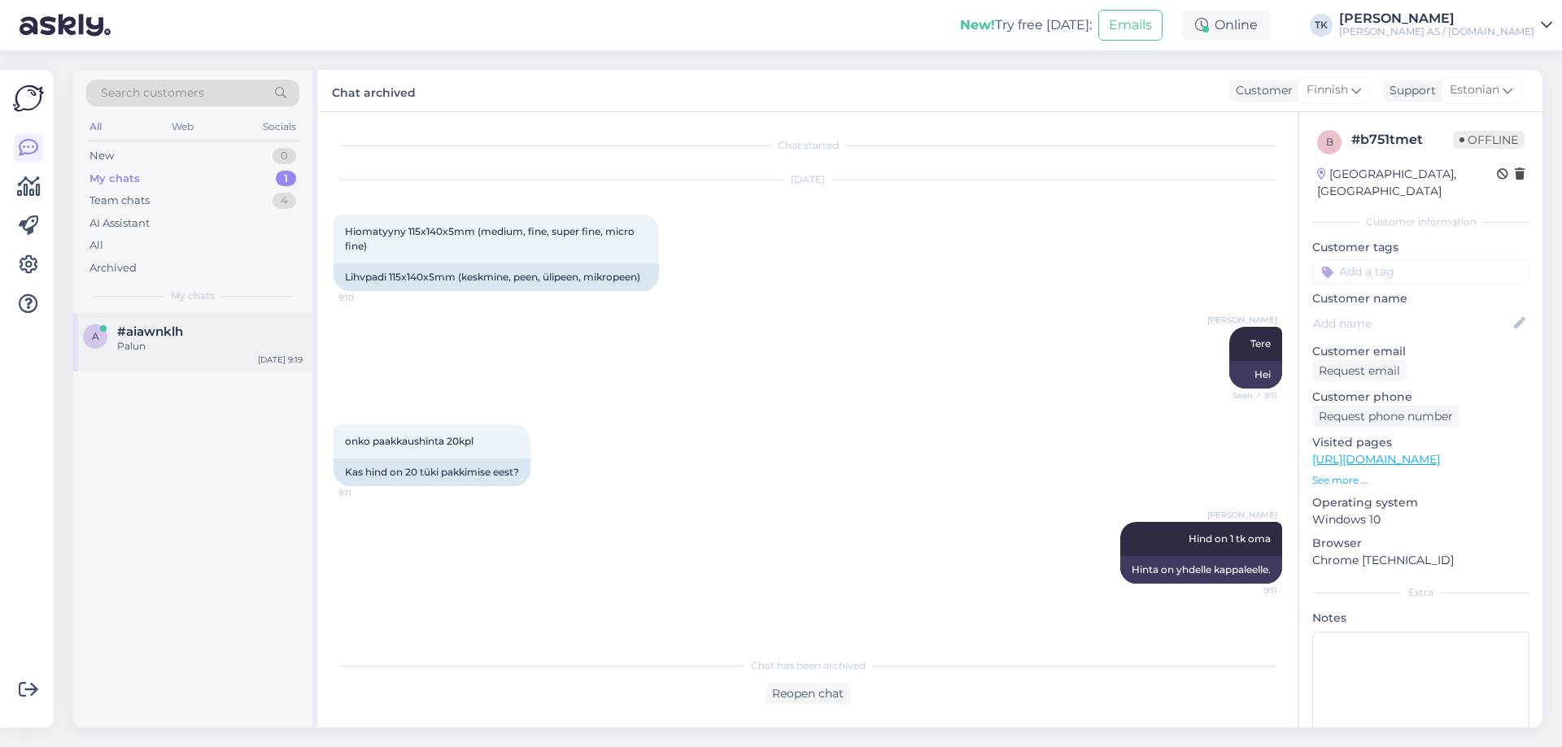
click at [156, 336] on span "#aiawnklh" at bounding box center [150, 332] width 66 height 15
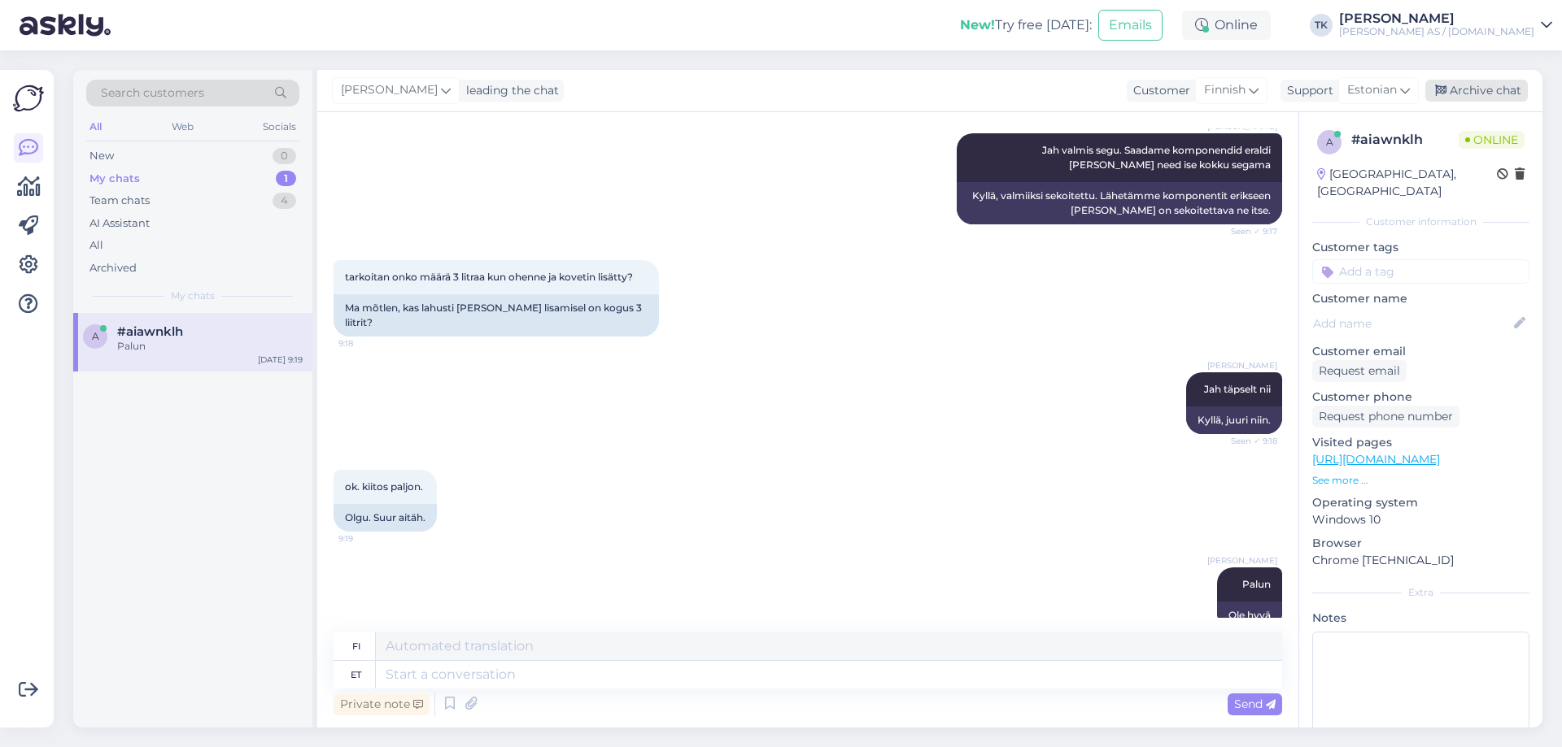
click at [1508, 94] on div "Archive chat" at bounding box center [1476, 91] width 102 height 22
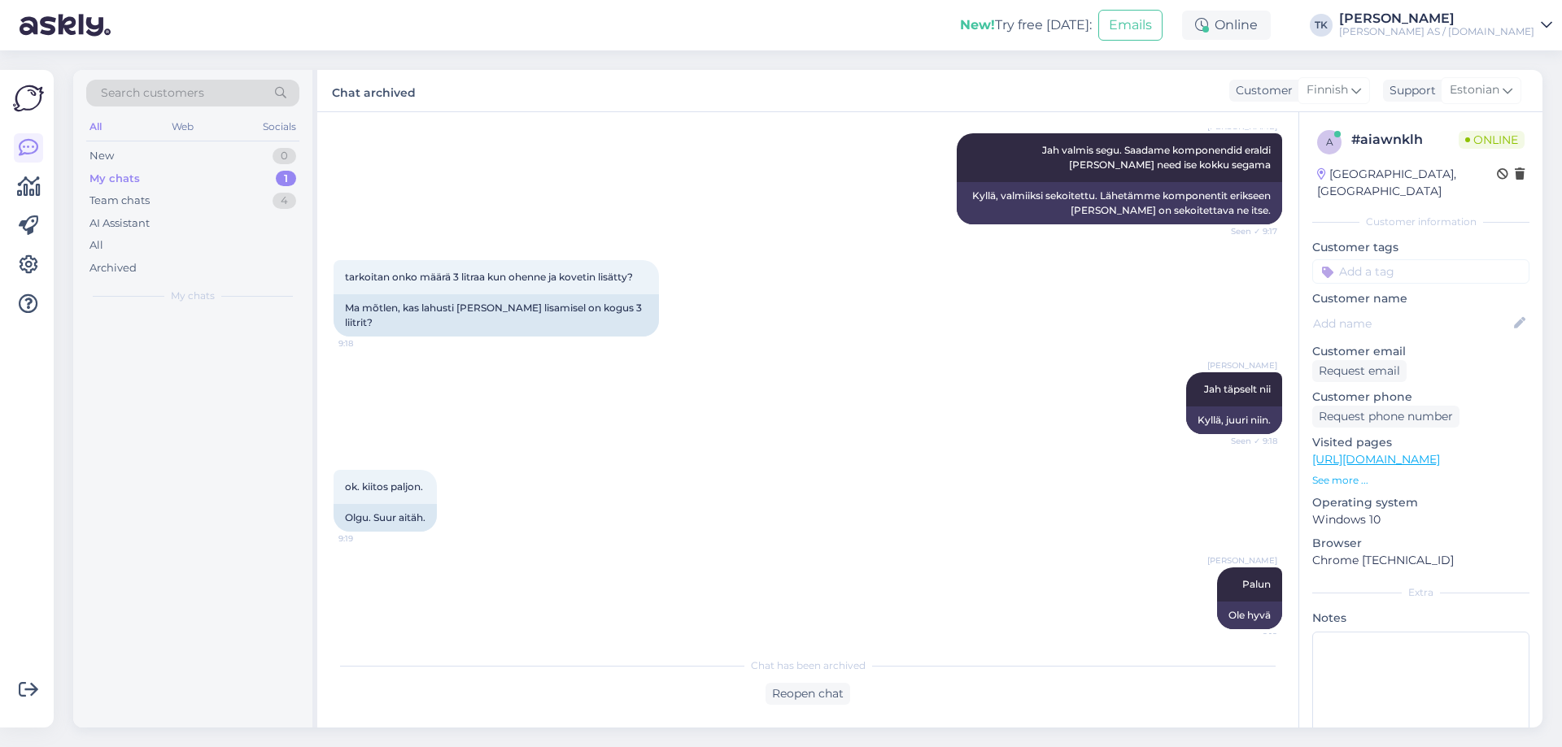
scroll to position [499, 0]
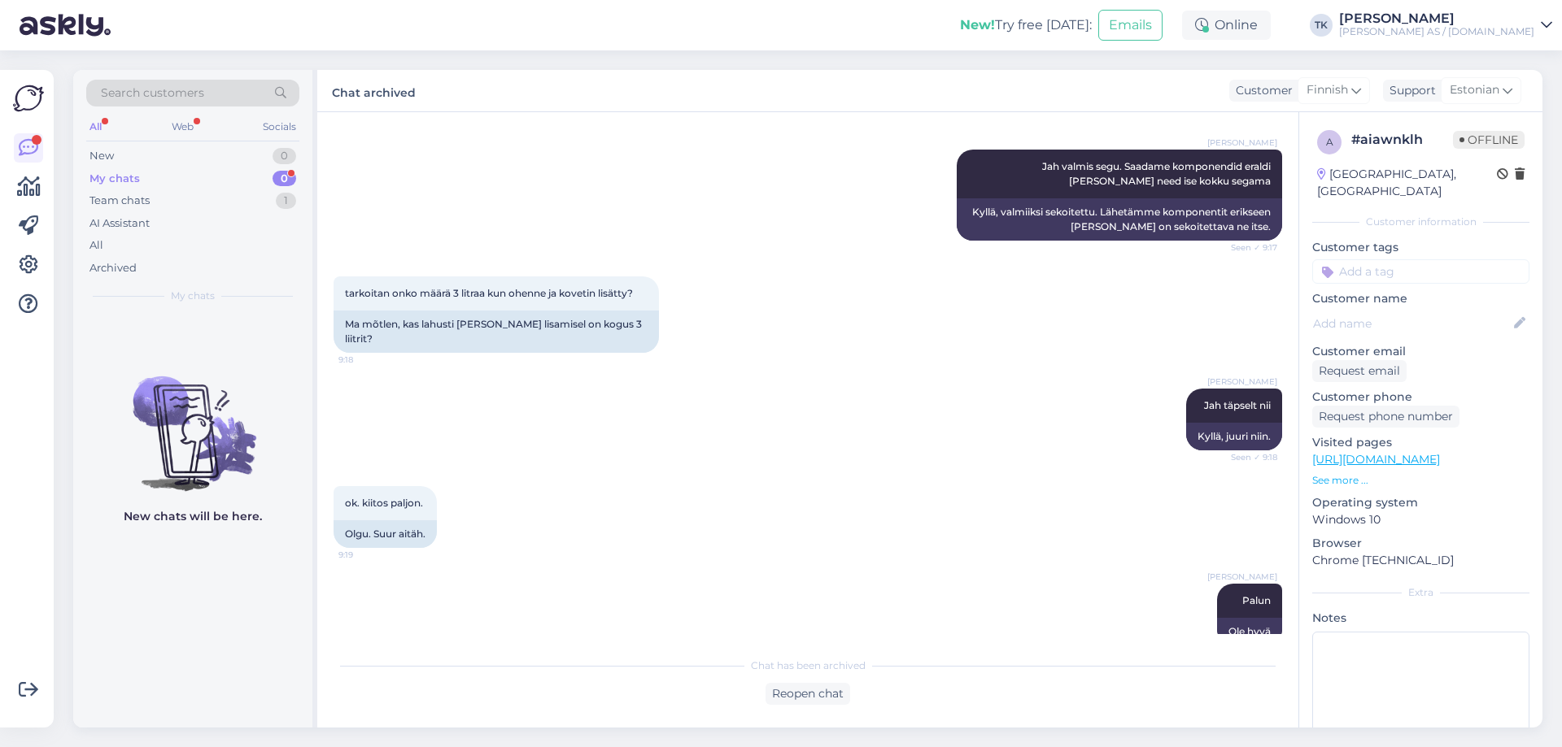
click at [93, 172] on div "My chats" at bounding box center [114, 179] width 50 height 16
click at [115, 198] on div "Team chats" at bounding box center [119, 201] width 60 height 16
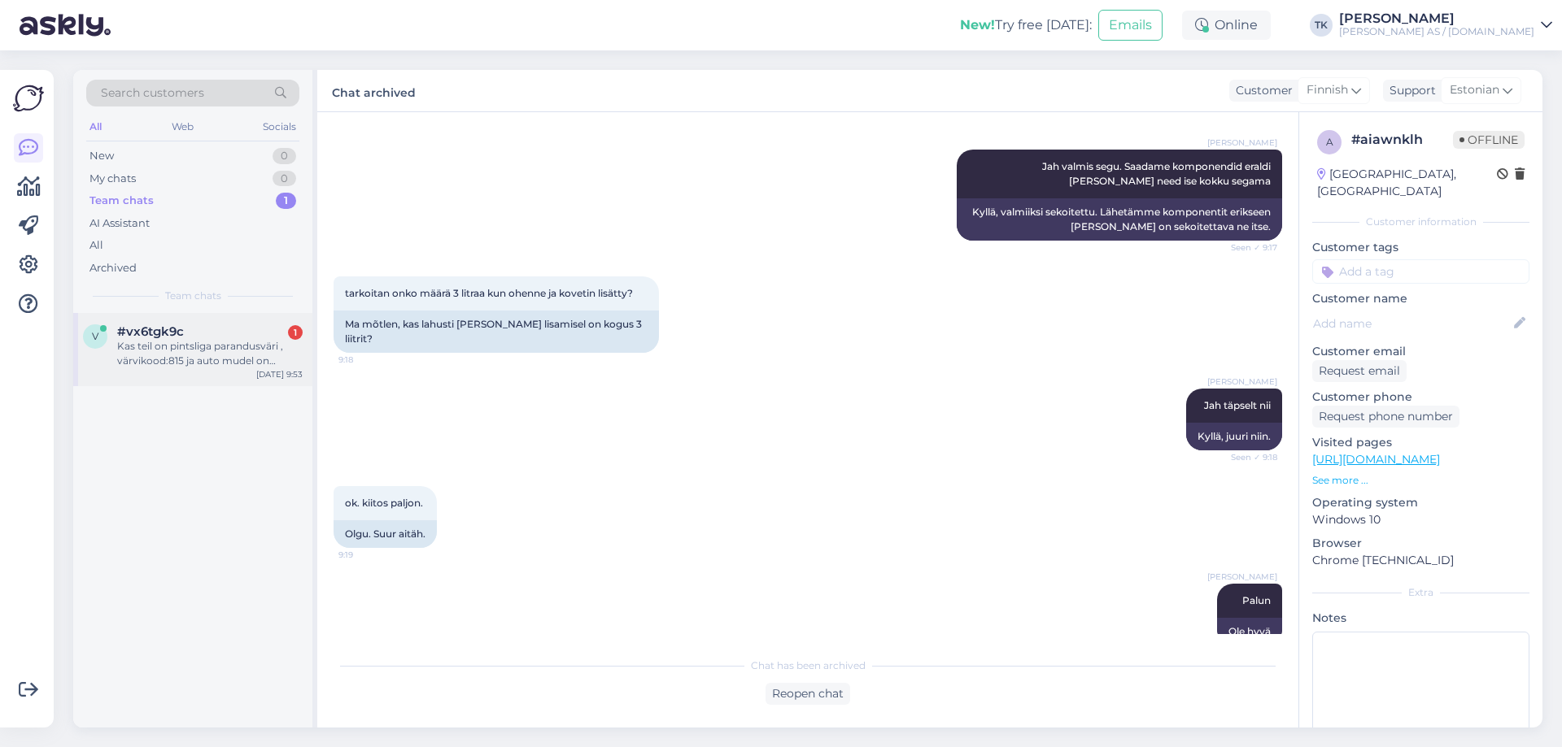
click at [137, 346] on div "Kas teil on pintsliga parandusväri , värvikood:815 ja auto mudel on Maserati Le…" at bounding box center [209, 353] width 185 height 29
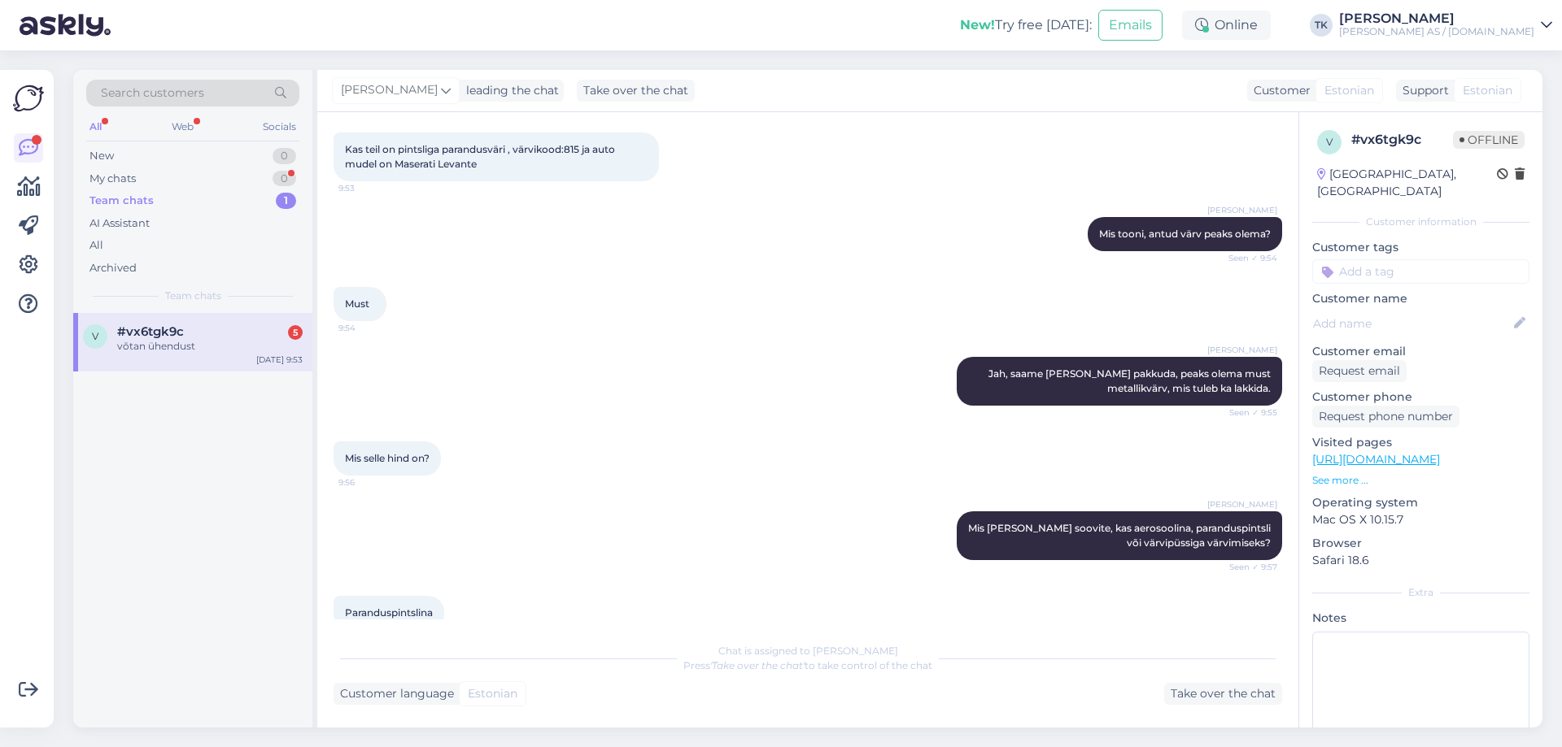
scroll to position [534, 0]
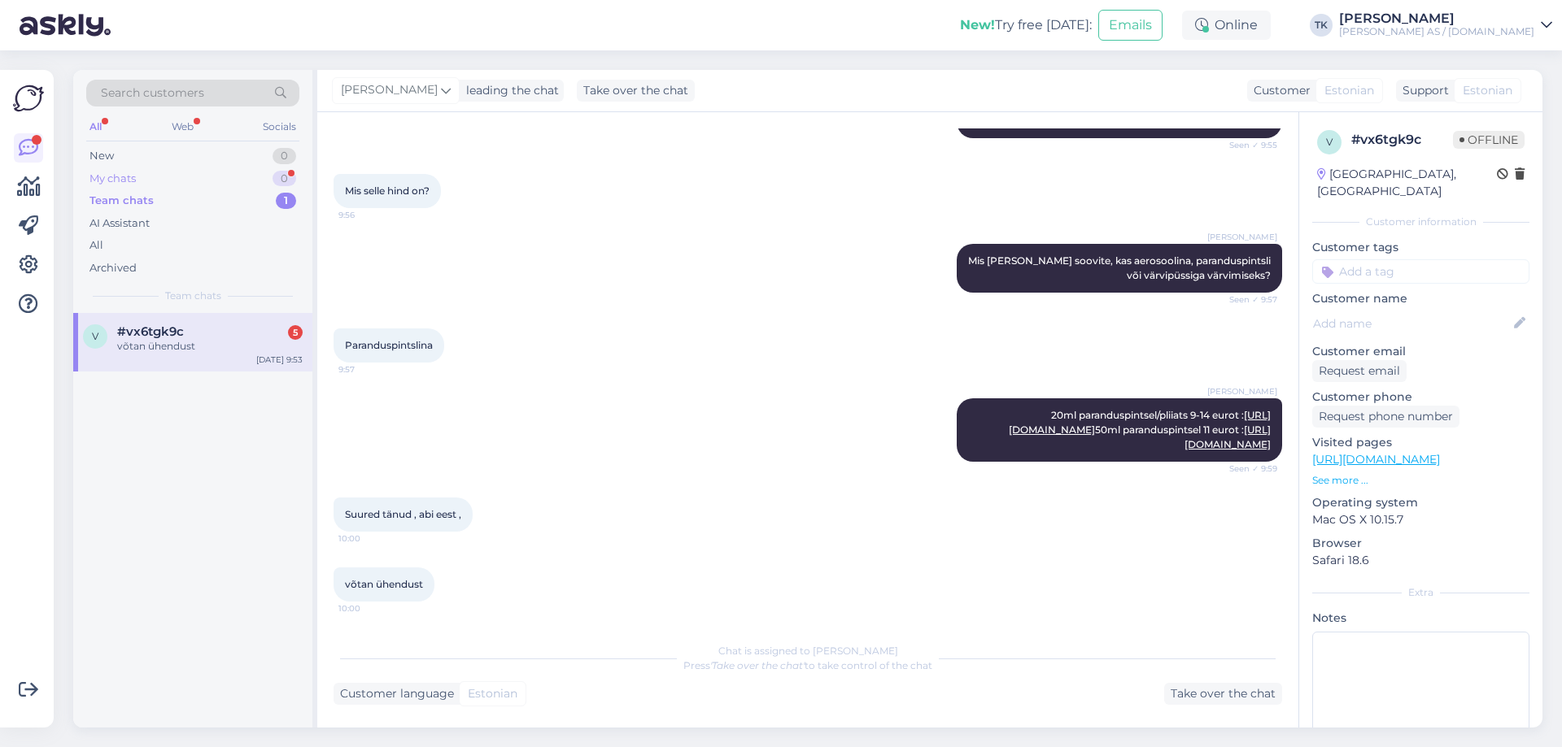
click at [111, 175] on div "My chats" at bounding box center [112, 179] width 46 height 16
